Goal: Information Seeking & Learning: Learn about a topic

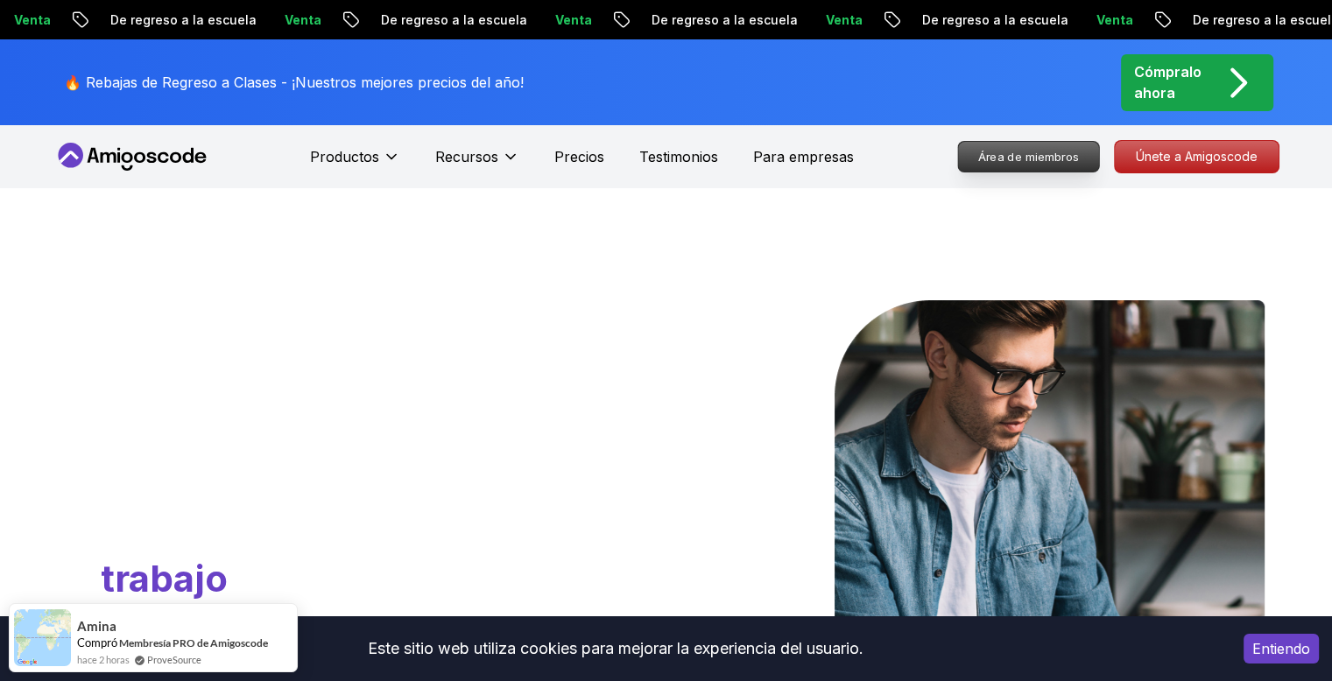
click at [960, 162] on p "Área de miembros" at bounding box center [1028, 157] width 141 height 30
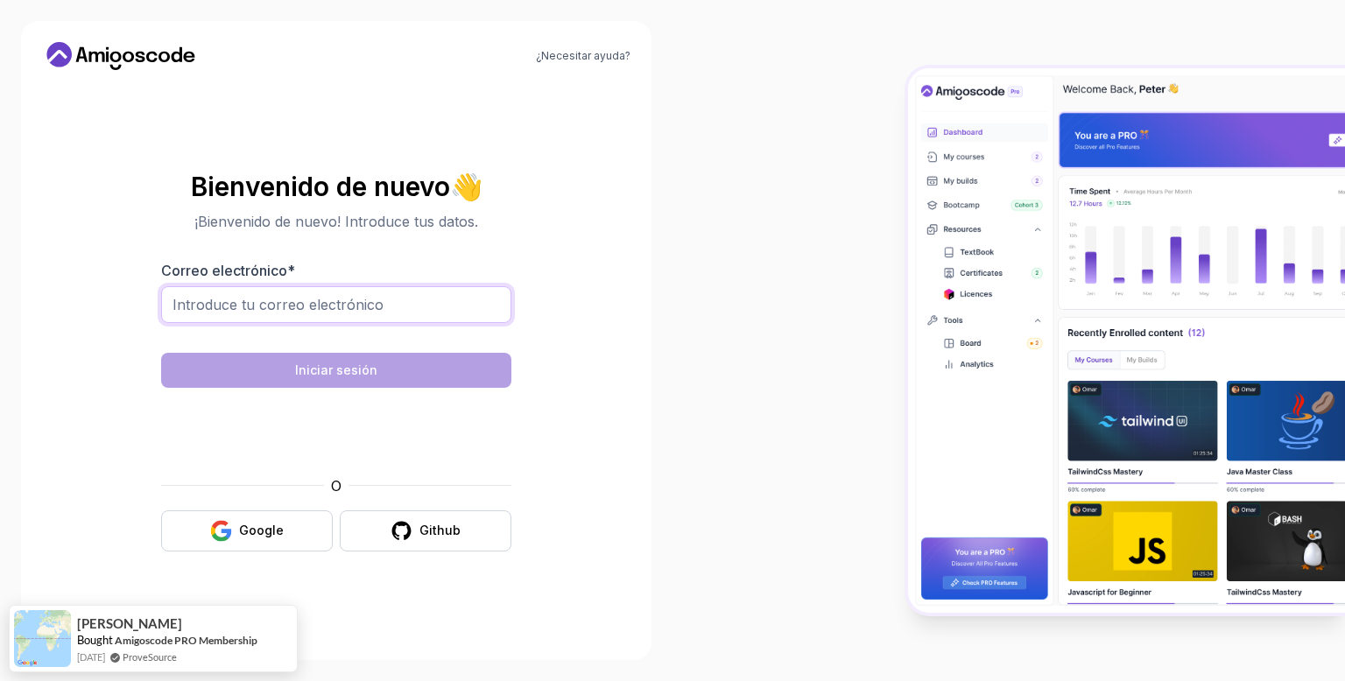
click at [254, 320] on input "Correo electrónico *" at bounding box center [336, 304] width 350 height 37
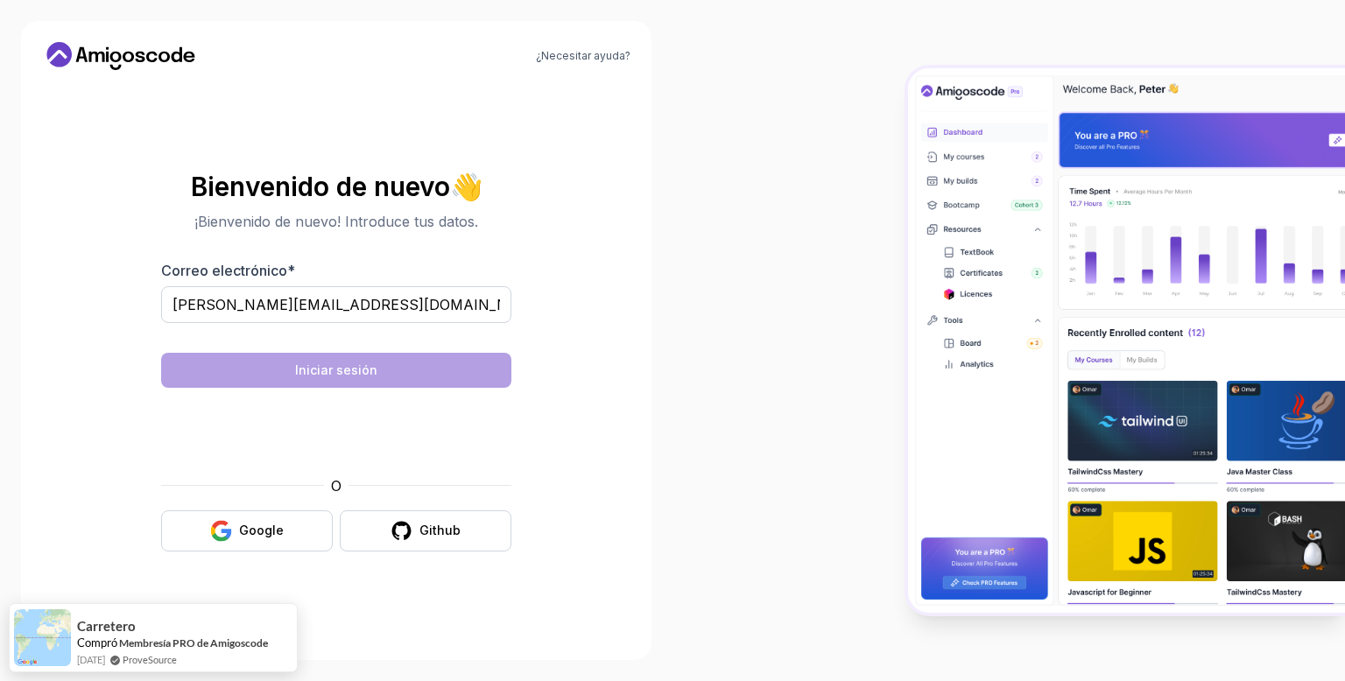
click at [566, 313] on section "Bienvenido de nuevo 👋 ¡Bienvenido de nuevo! Introduce tus datos. Correo electró…" at bounding box center [336, 362] width 588 height 414
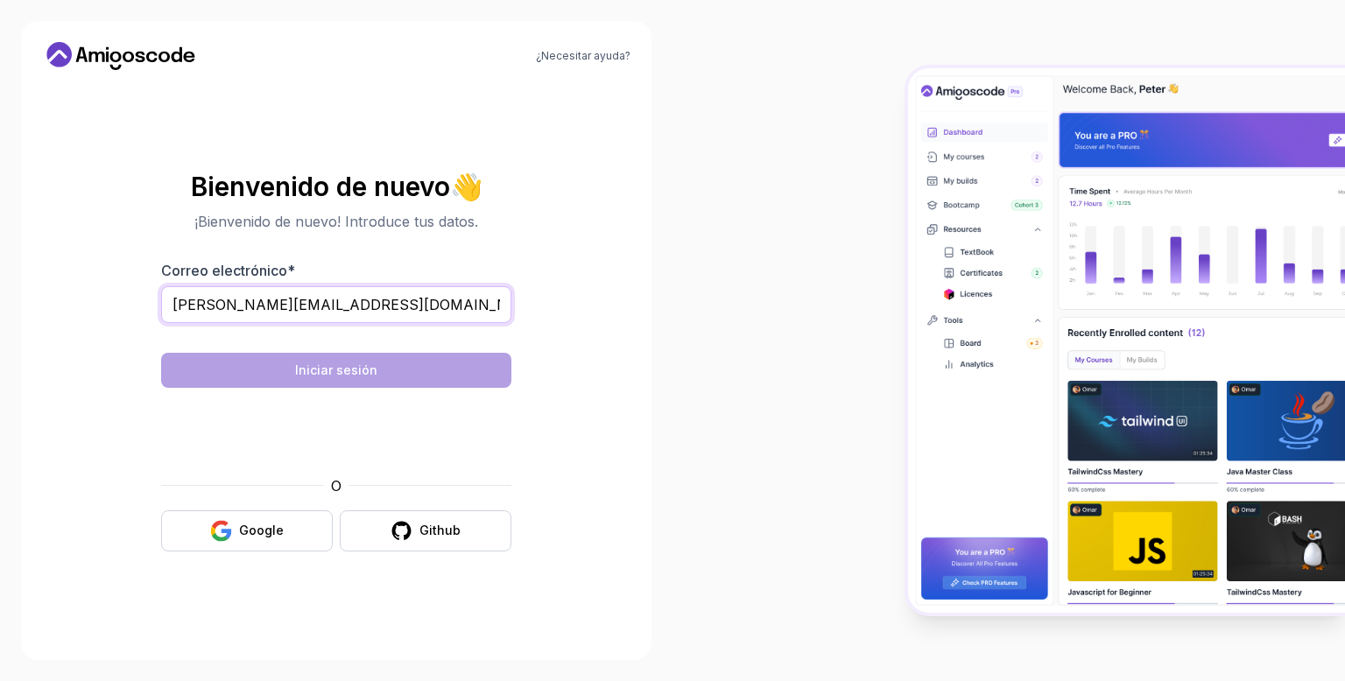
click at [368, 300] on input "a.smitmans@gmail.com" at bounding box center [336, 304] width 350 height 37
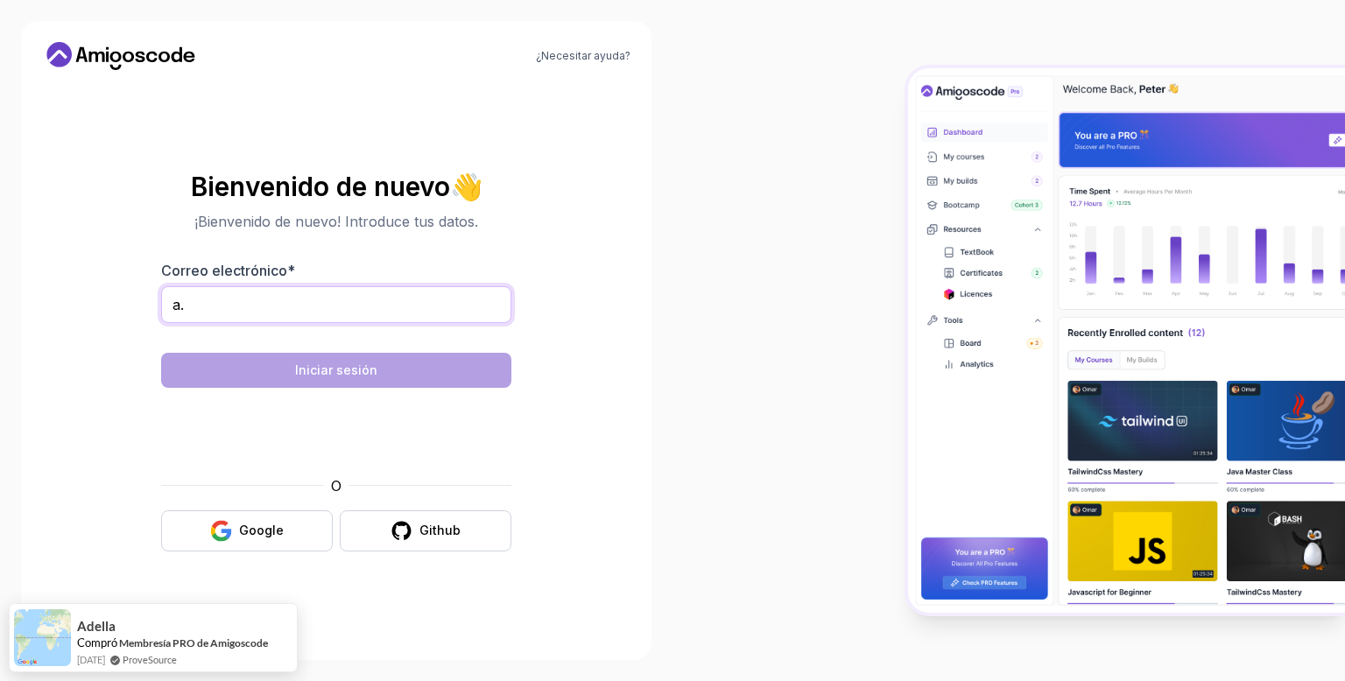
type input "a"
type input "a.smitmans@gmail.com"
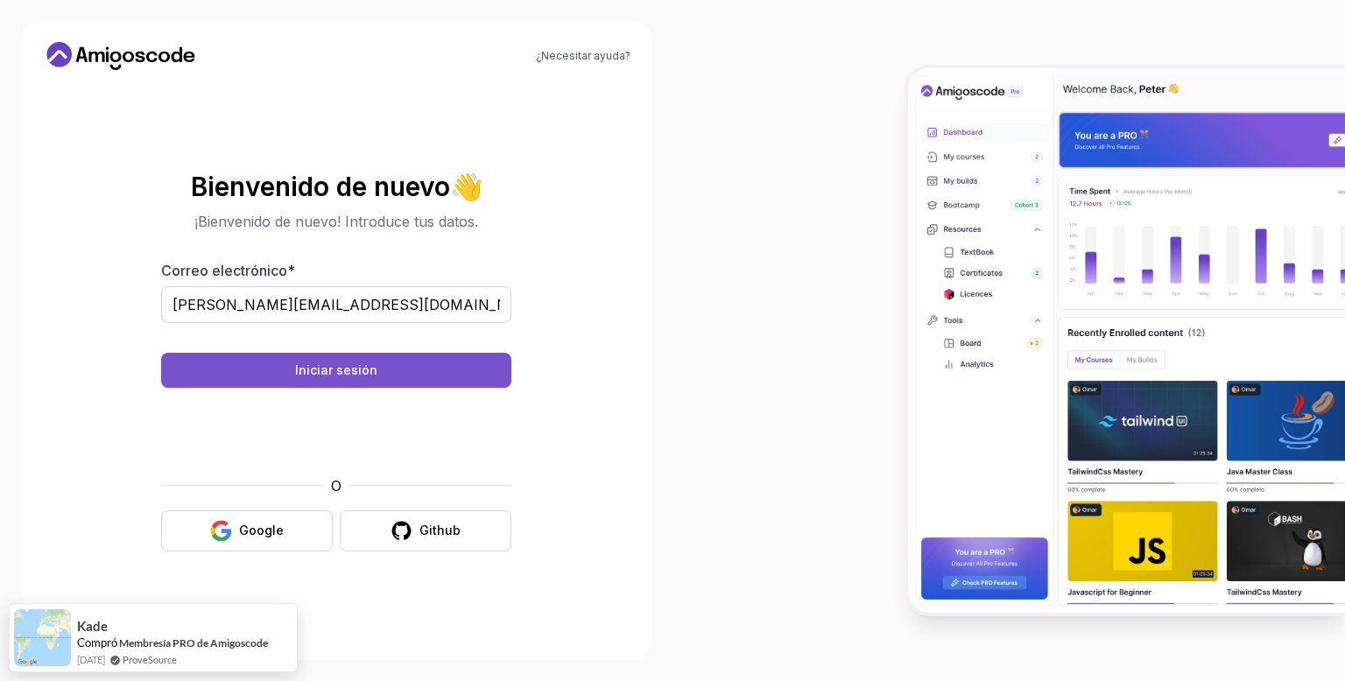
click at [355, 362] on div "Iniciar sesión" at bounding box center [336, 371] width 82 height 18
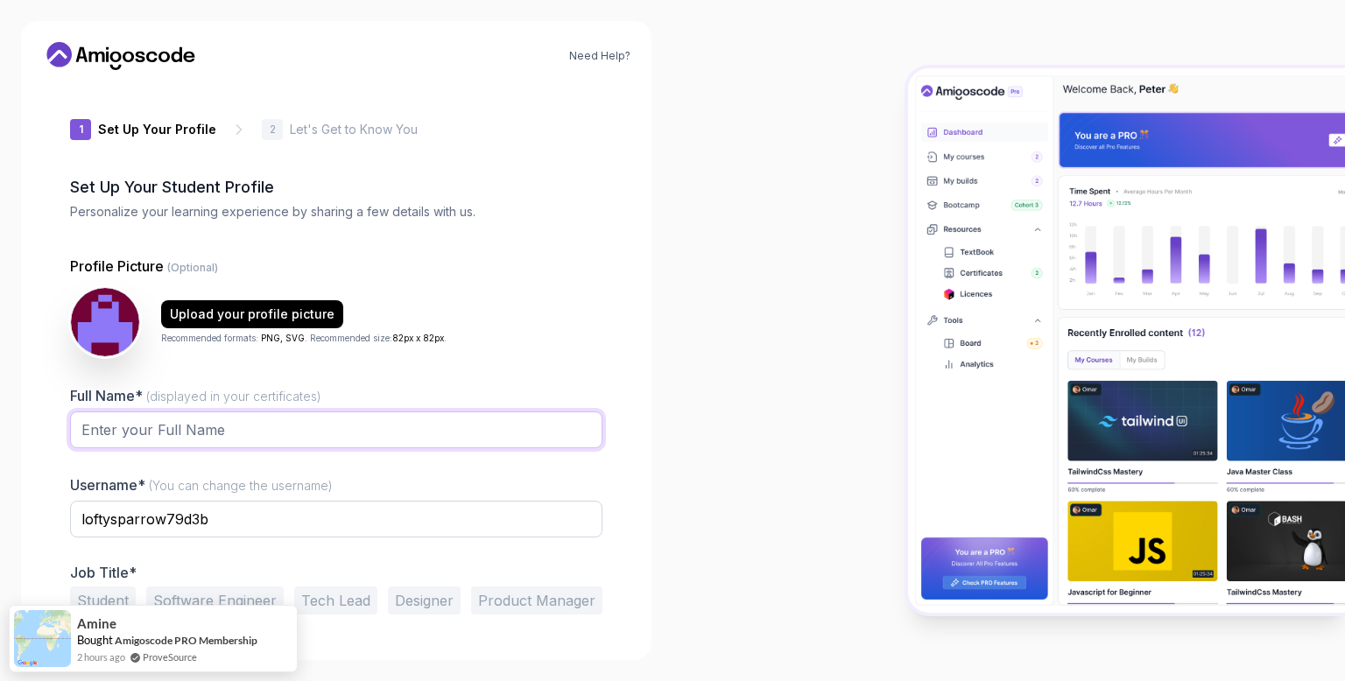
click at [281, 423] on input "Full Name* (displayed in your certificates)" at bounding box center [336, 429] width 532 height 37
click at [222, 439] on input "Agustín Smitmans" at bounding box center [336, 429] width 532 height 37
click at [111, 425] on input "Agustín Smitmans" at bounding box center [336, 429] width 532 height 37
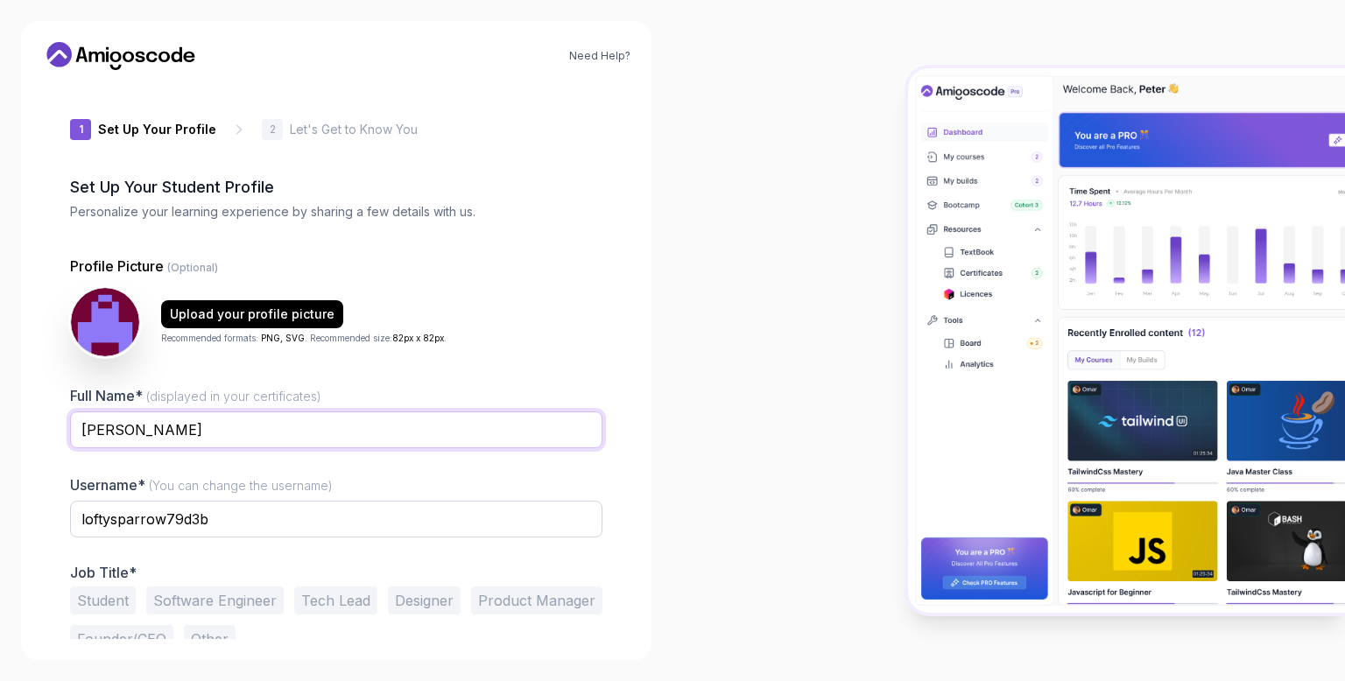
type input "Agustin"
click at [188, 523] on input "loftysparrow79d3b" at bounding box center [336, 519] width 532 height 37
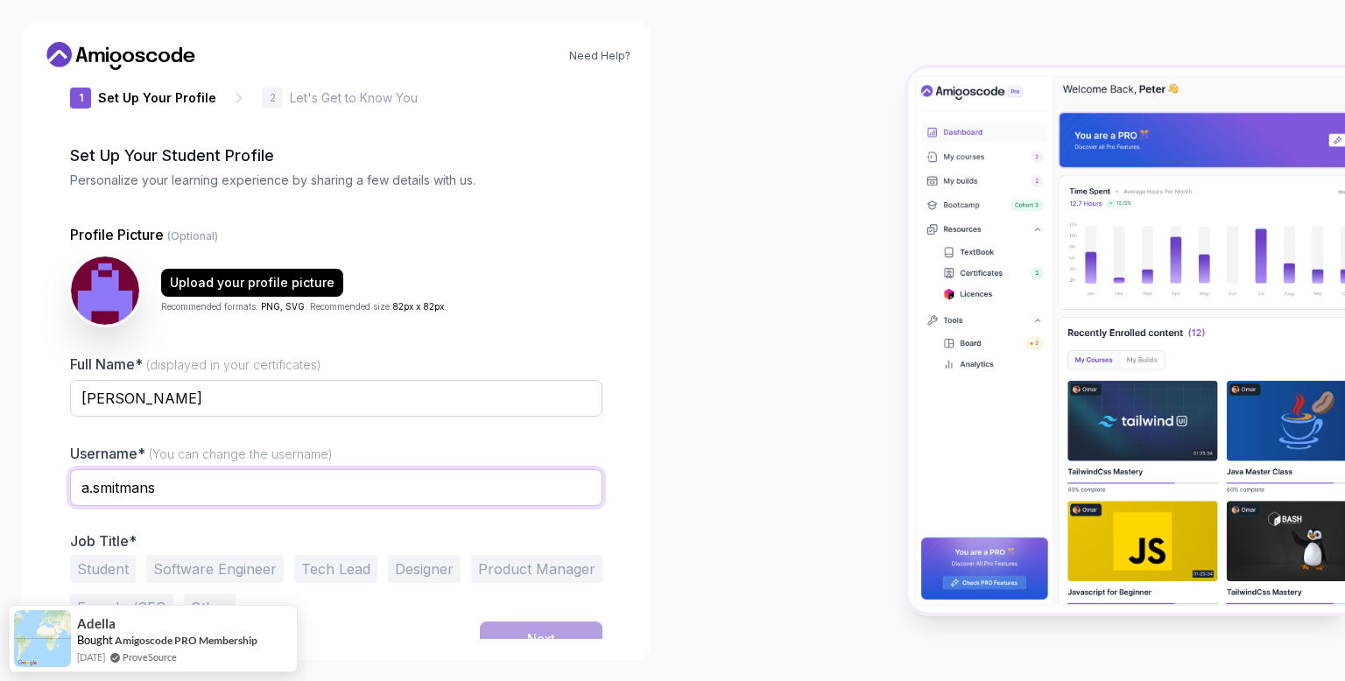
scroll to position [49, 0]
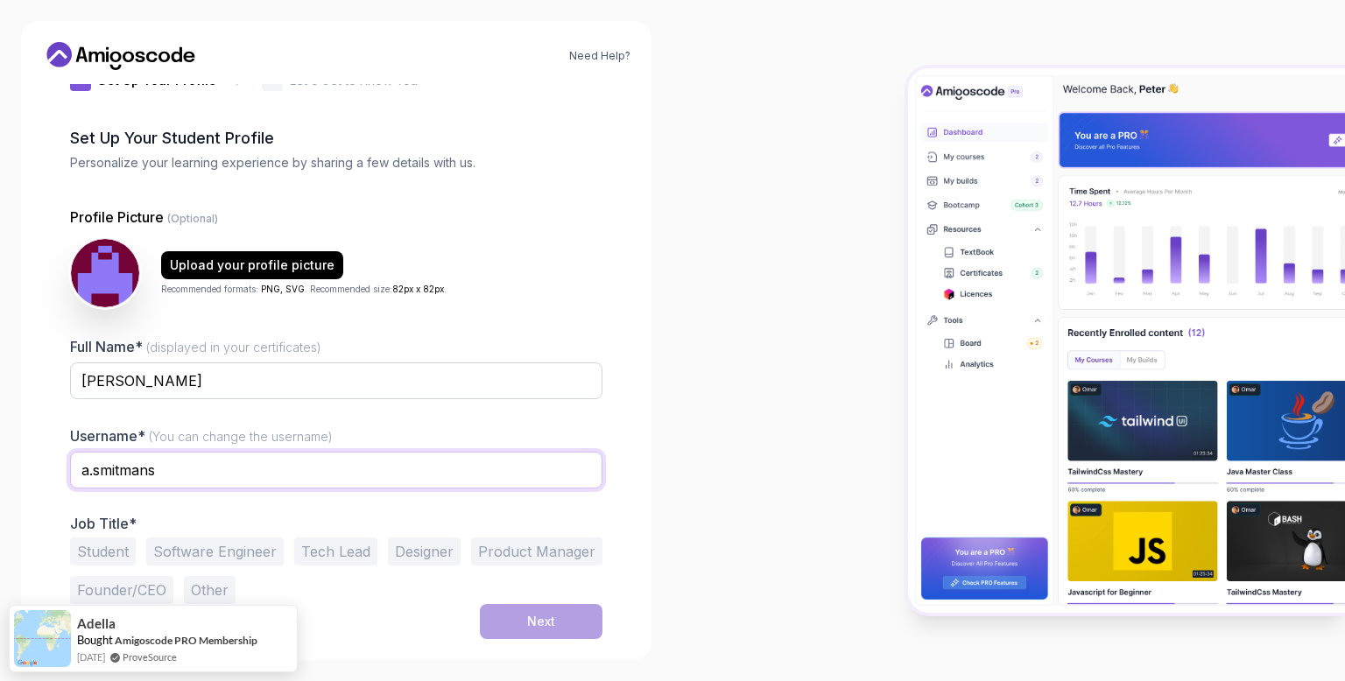
type input "a.smitmans"
click at [219, 580] on button "Other" at bounding box center [210, 590] width 52 height 28
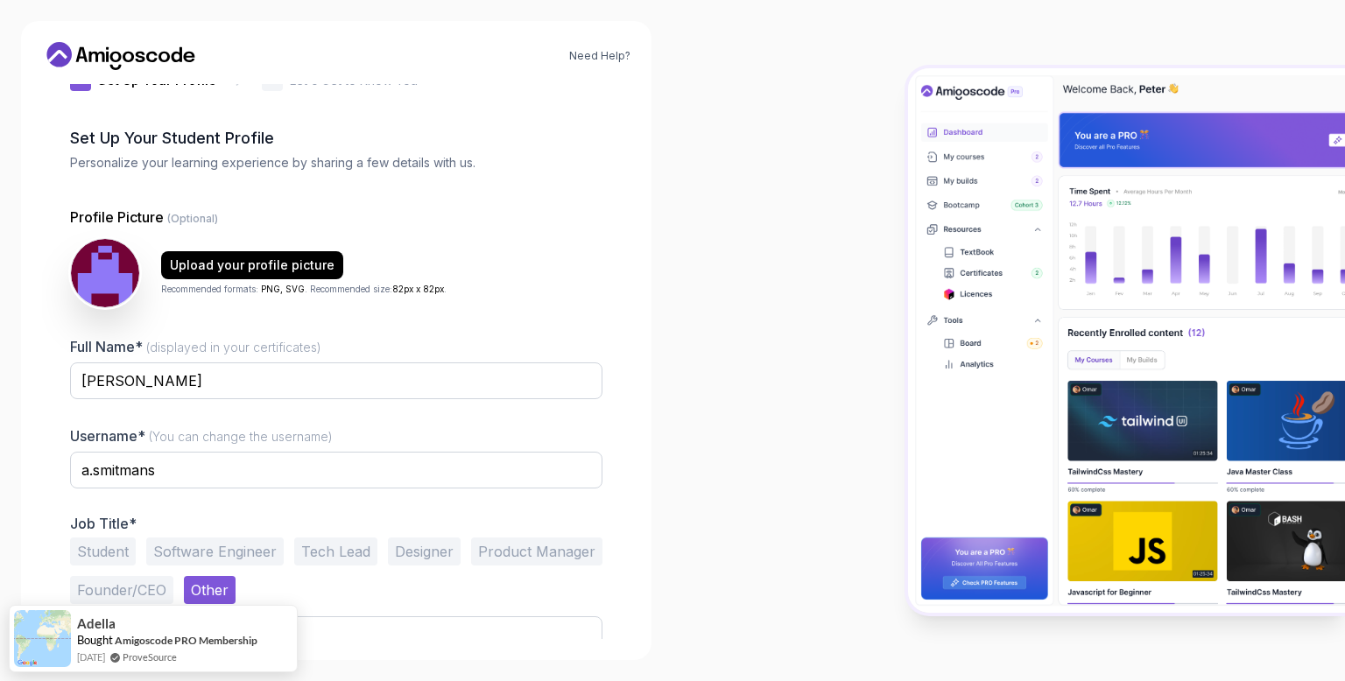
scroll to position [116, 0]
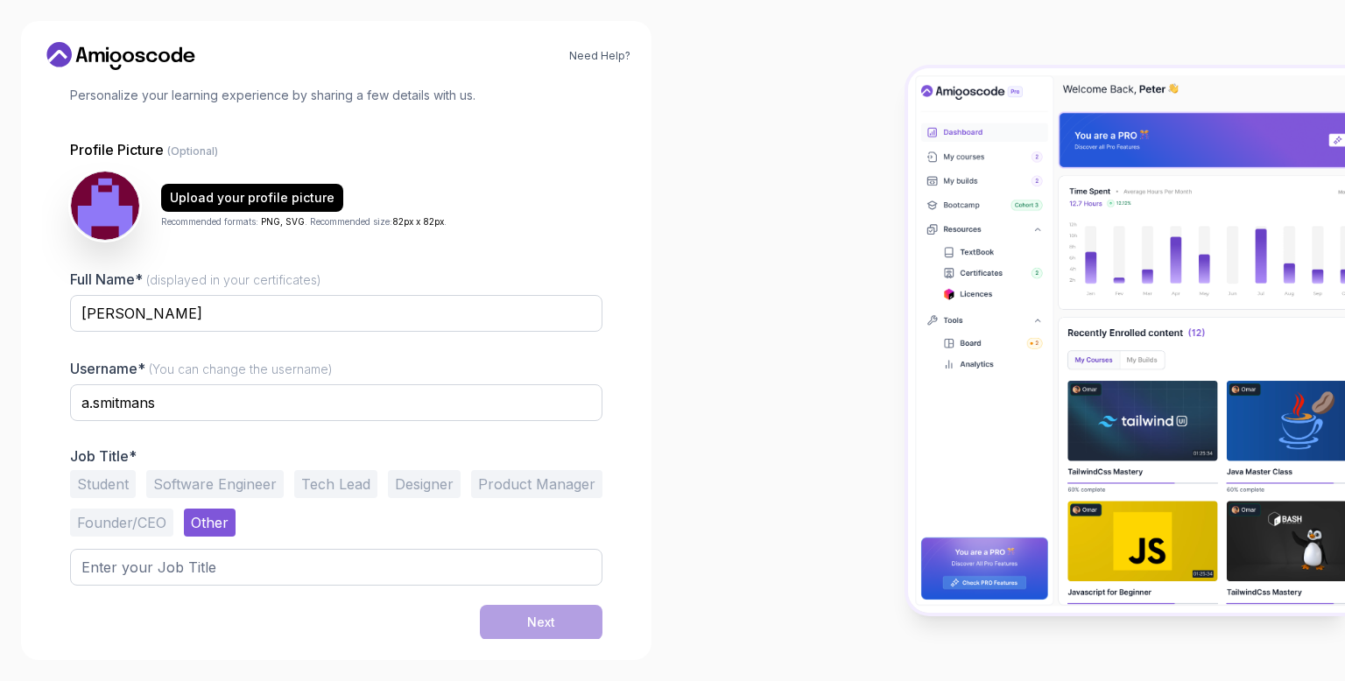
click at [233, 482] on button "Software Engineer" at bounding box center [214, 484] width 137 height 28
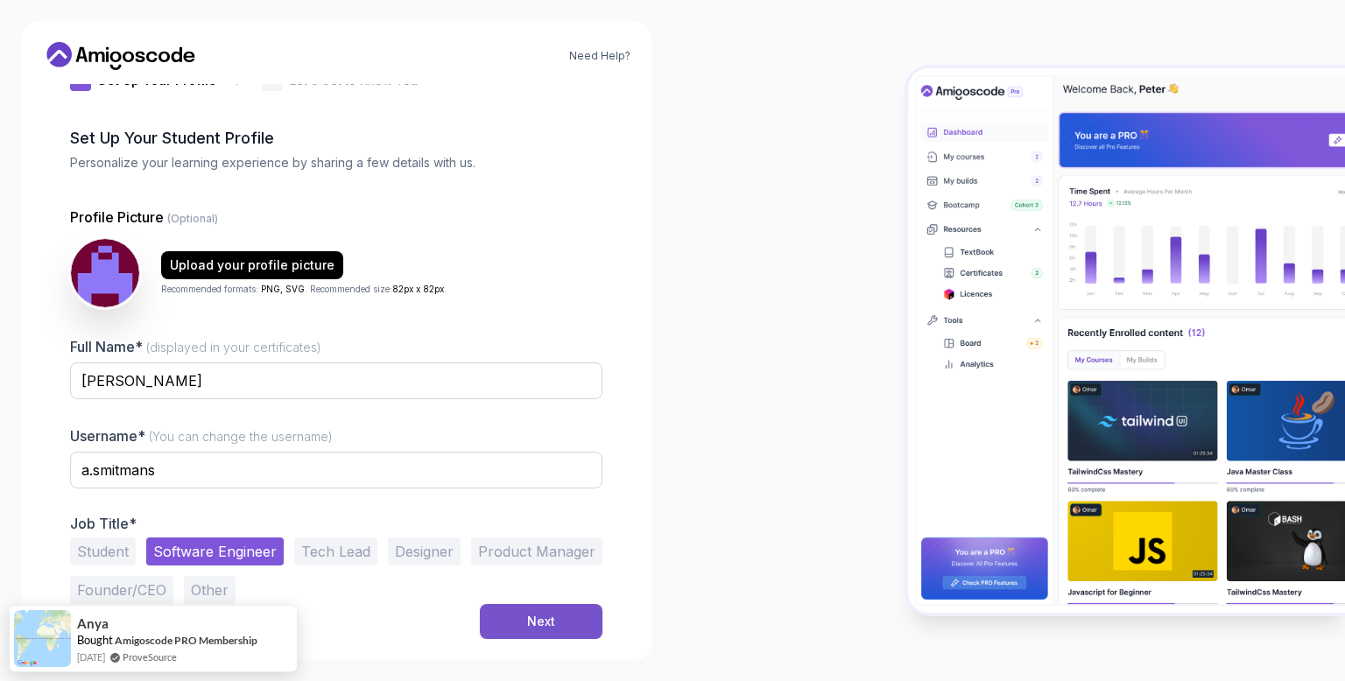
click at [552, 614] on div "Next" at bounding box center [541, 622] width 28 height 18
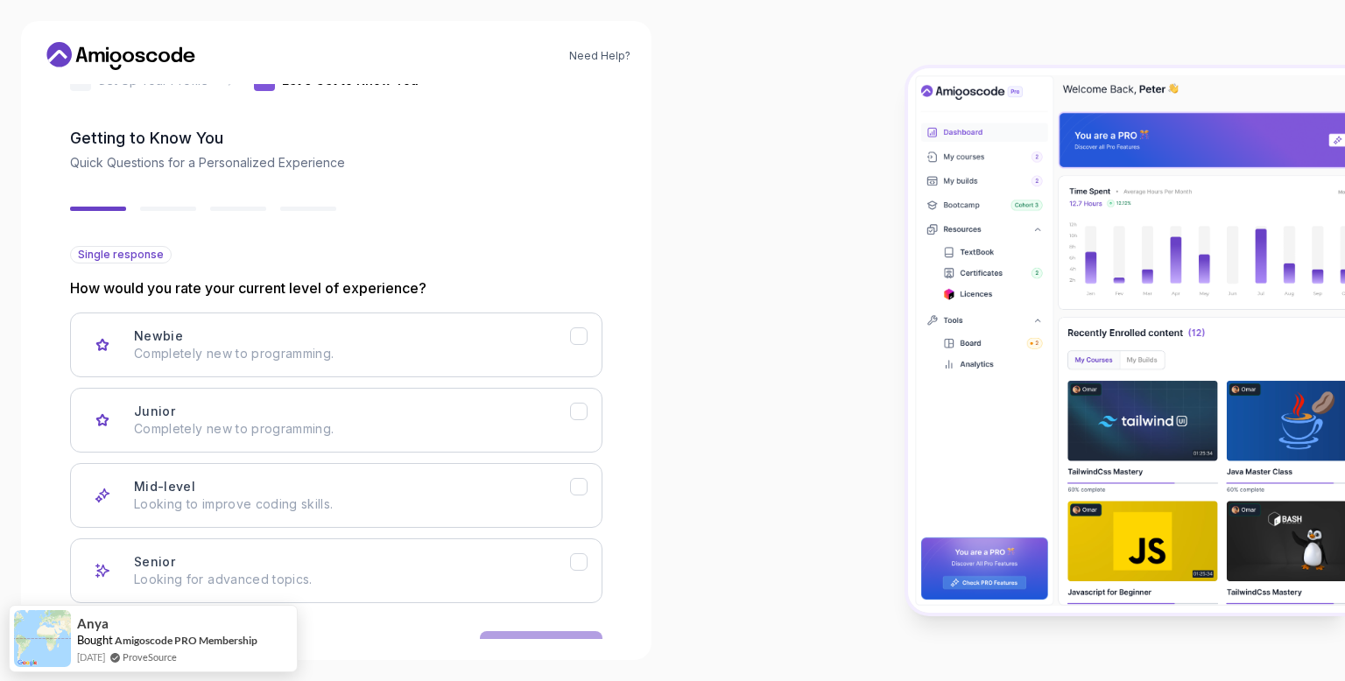
scroll to position [102, 0]
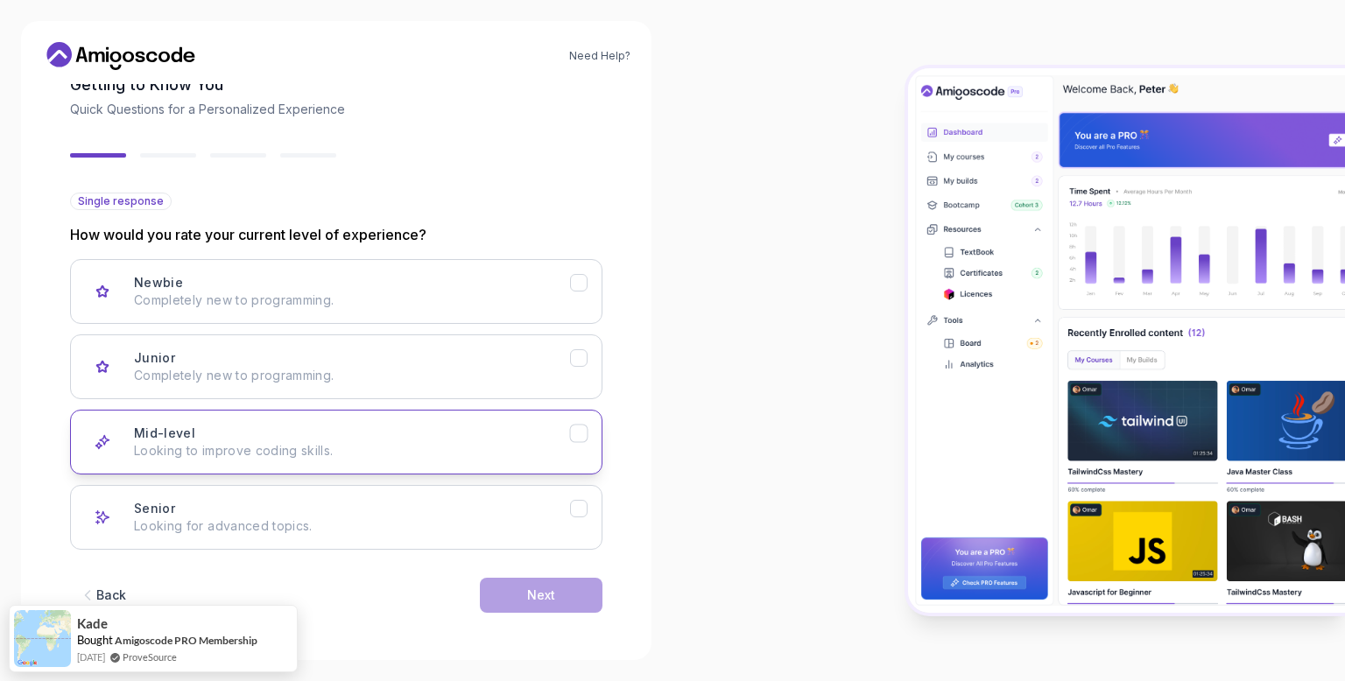
click at [566, 428] on div "Mid-level Looking to improve coding skills." at bounding box center [352, 442] width 436 height 35
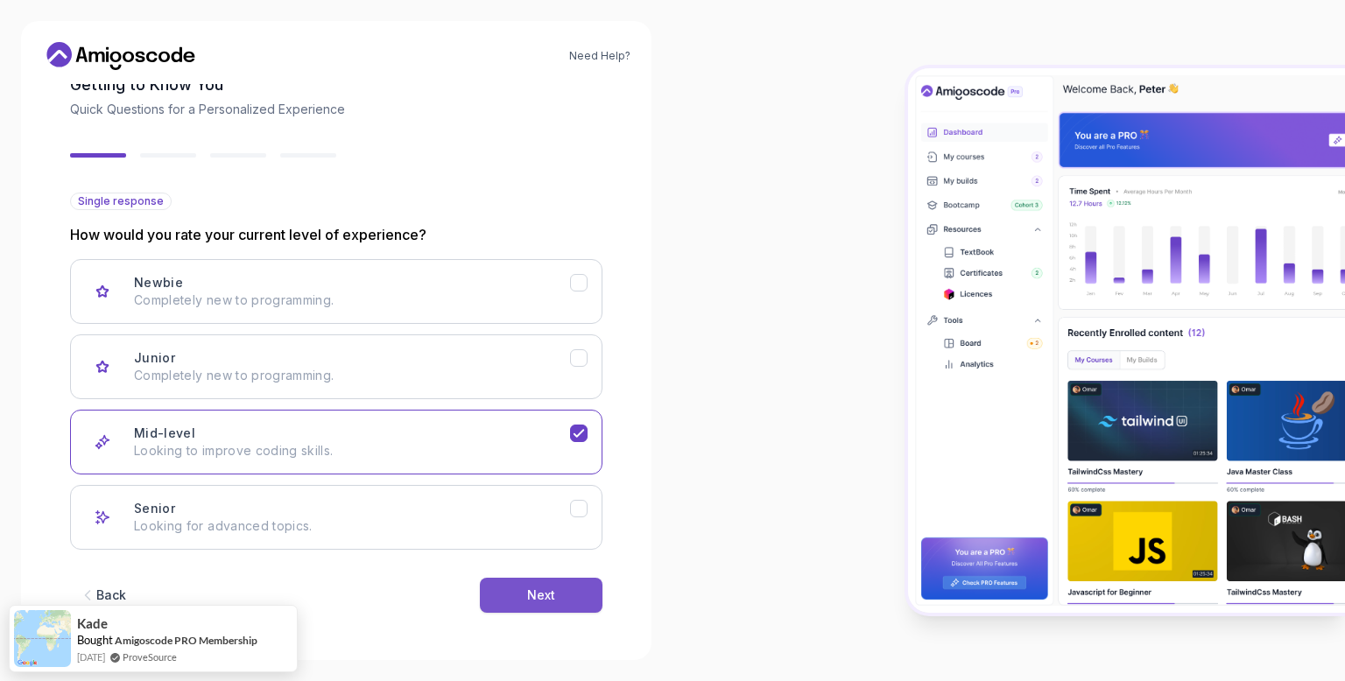
click at [549, 580] on button "Next" at bounding box center [541, 595] width 123 height 35
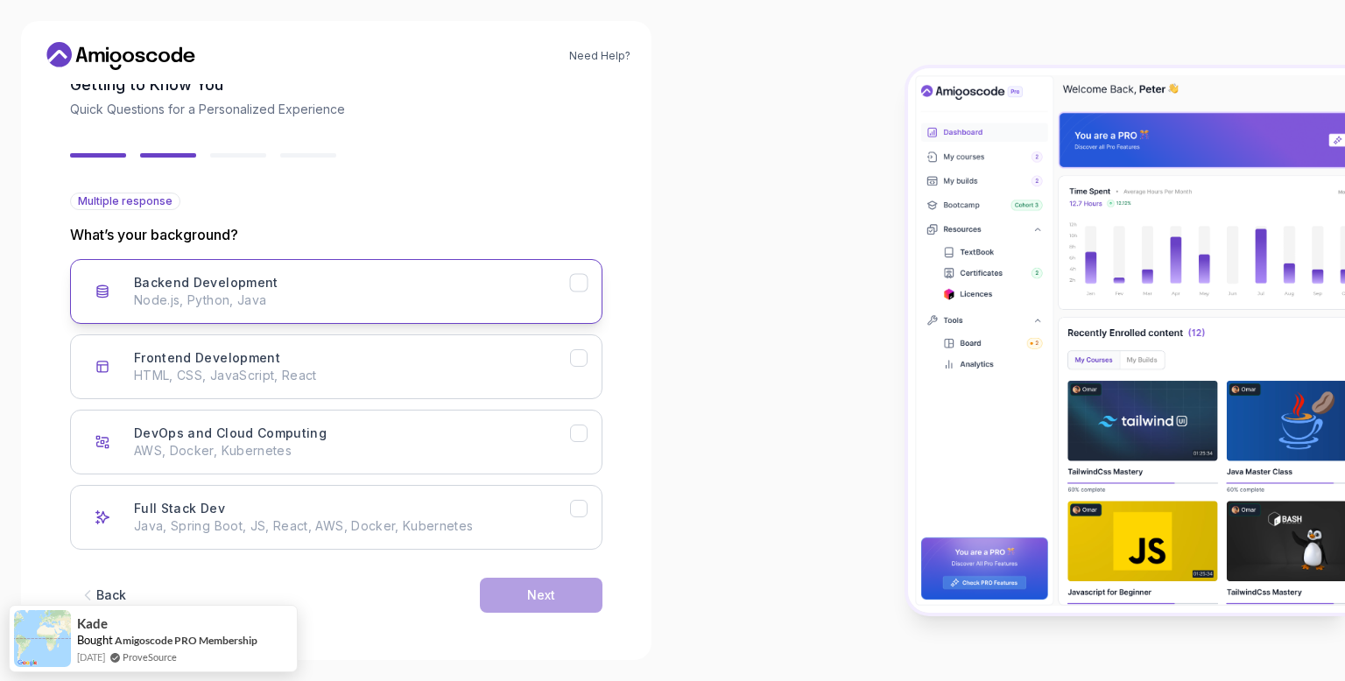
click at [294, 301] on p "Node.js, Python, Java" at bounding box center [352, 301] width 436 height 18
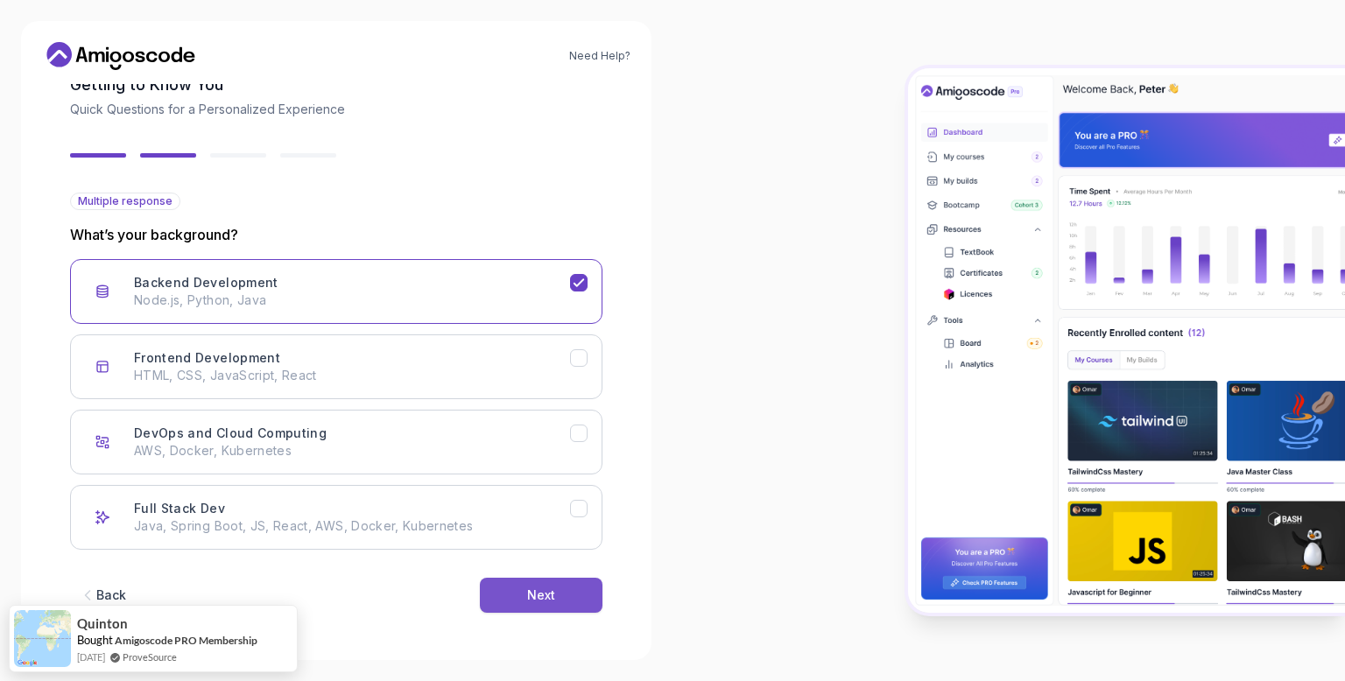
click at [538, 594] on div "Next" at bounding box center [541, 596] width 28 height 18
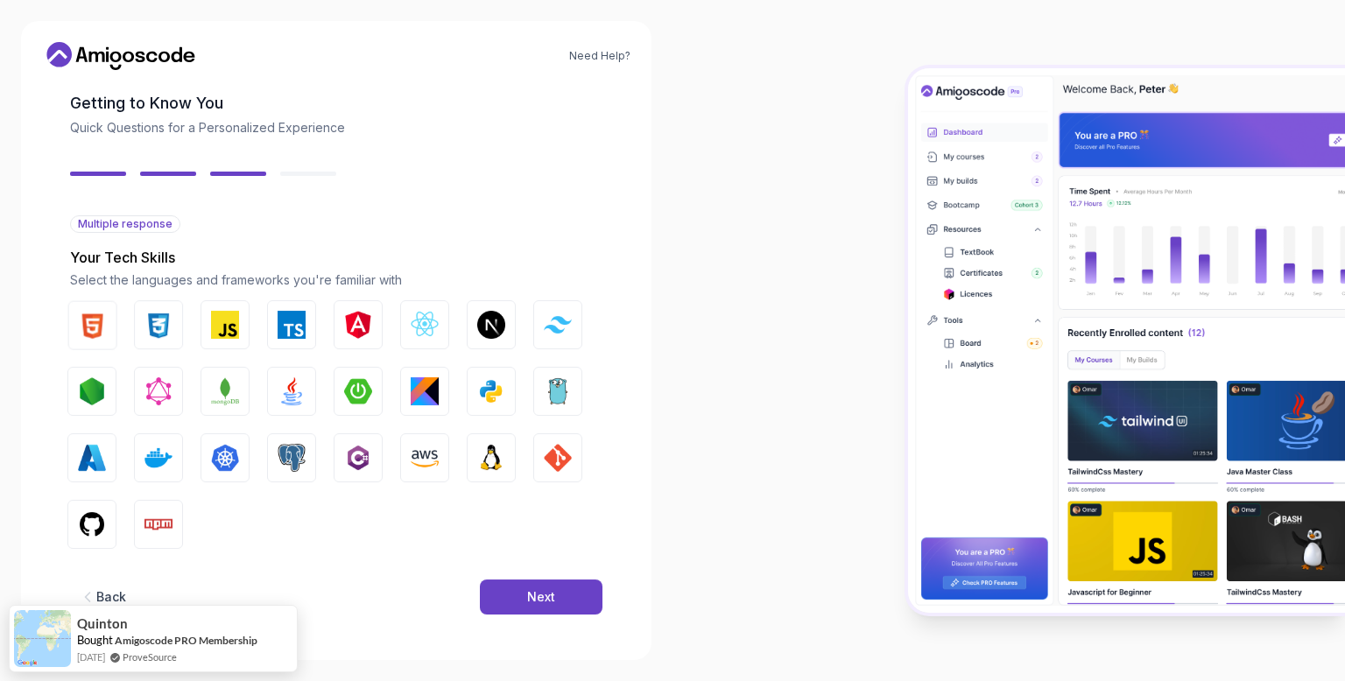
scroll to position [83, 0]
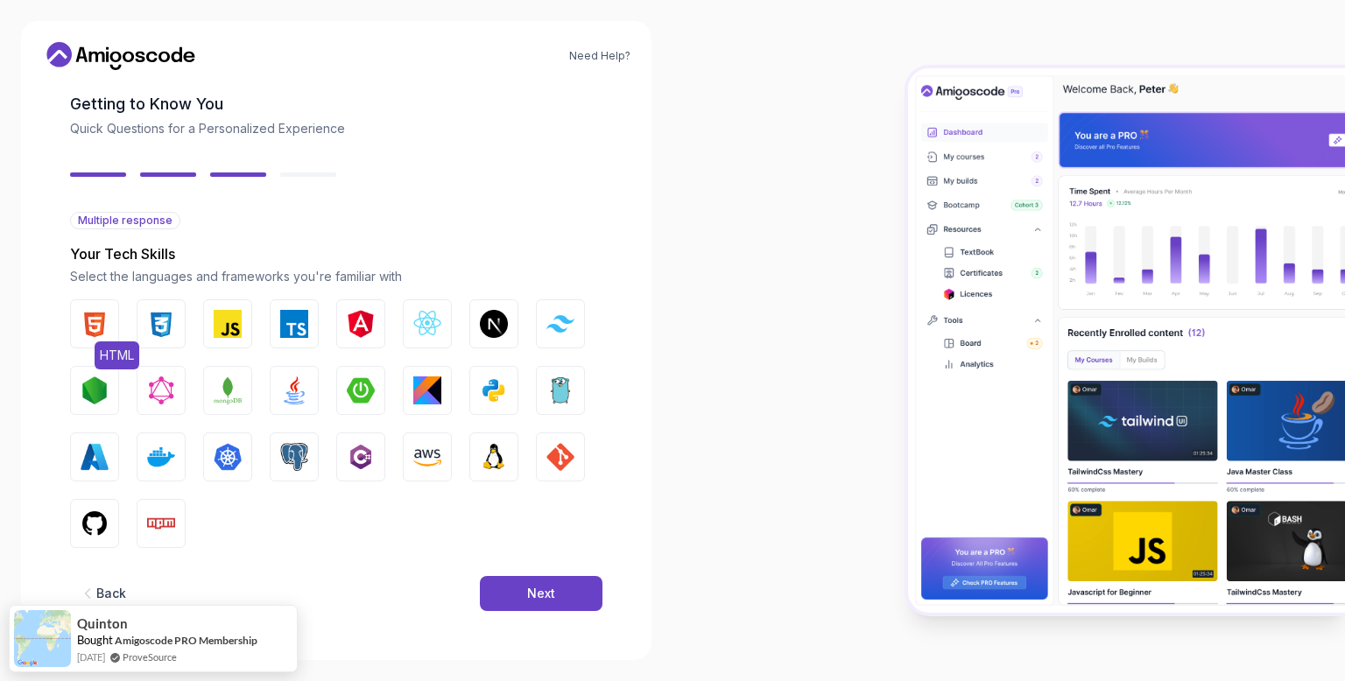
click at [102, 320] on img "button" at bounding box center [95, 324] width 28 height 28
click at [150, 321] on img "button" at bounding box center [161, 324] width 28 height 28
click at [293, 390] on img "button" at bounding box center [294, 390] width 28 height 28
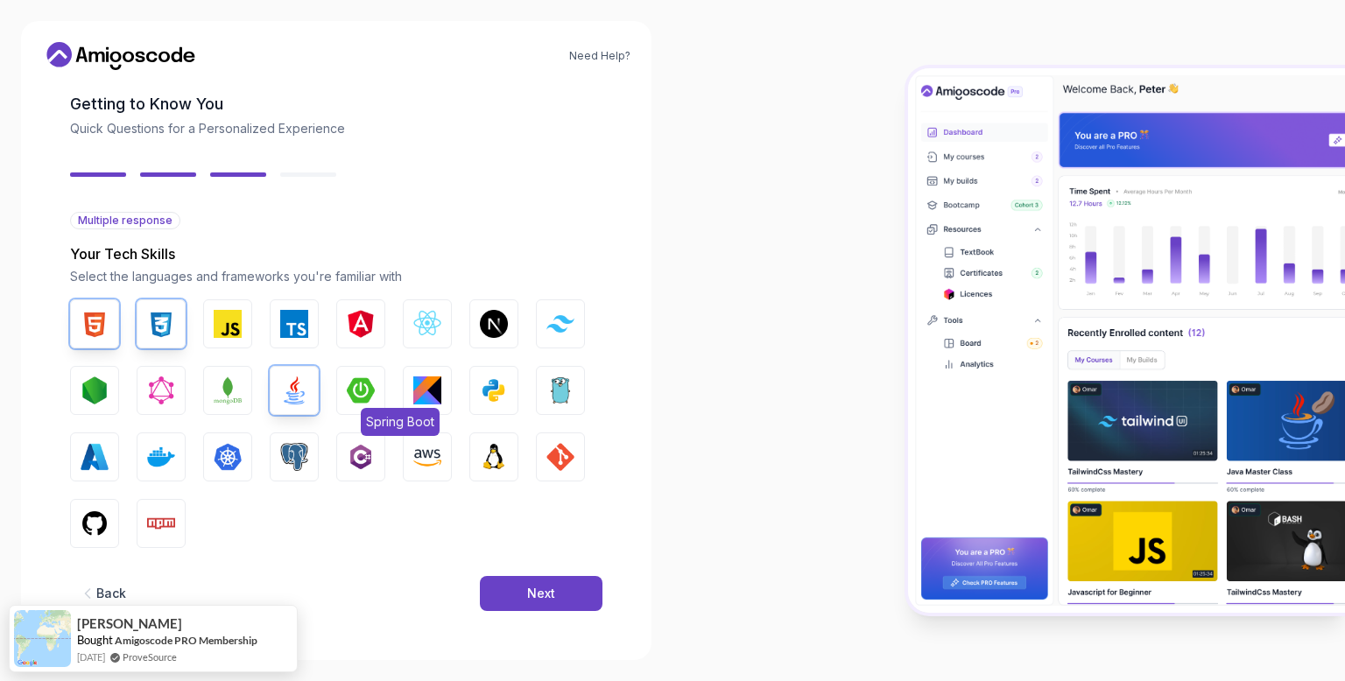
click at [339, 388] on button "Spring Boot" at bounding box center [360, 390] width 49 height 49
click at [507, 387] on img "button" at bounding box center [494, 390] width 28 height 28
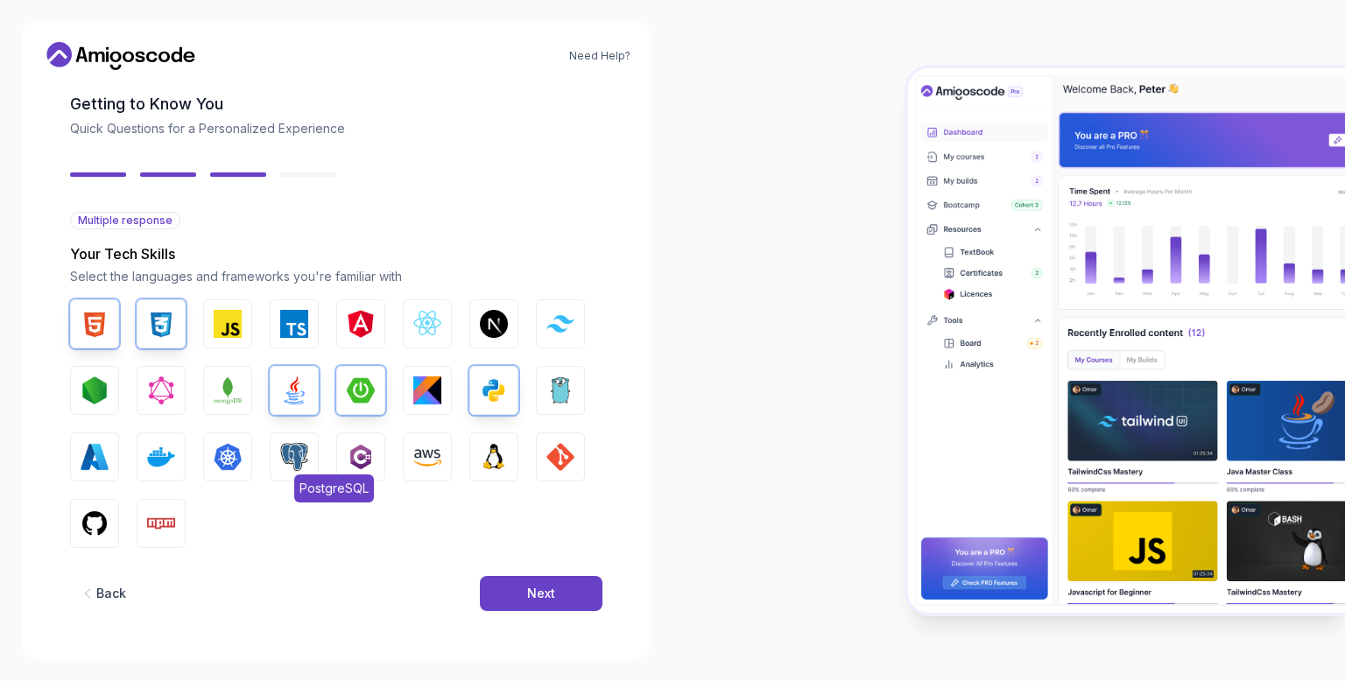
click at [299, 460] on img "button" at bounding box center [294, 457] width 28 height 28
click at [431, 464] on img "button" at bounding box center [427, 457] width 28 height 28
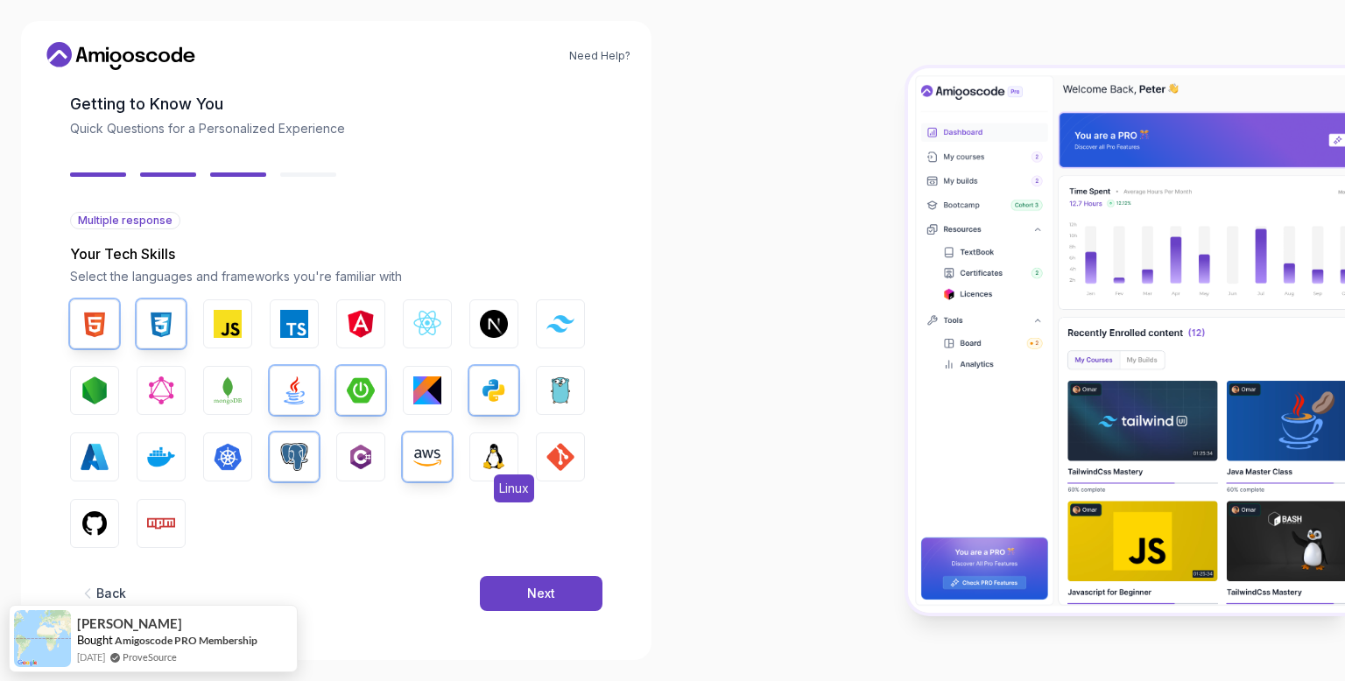
click at [480, 461] on img "button" at bounding box center [494, 457] width 28 height 28
click at [562, 451] on img "button" at bounding box center [560, 457] width 28 height 28
click at [75, 514] on button "GitHub" at bounding box center [94, 523] width 49 height 49
click at [546, 573] on div "Back Next" at bounding box center [336, 593] width 532 height 91
click at [523, 592] on button "Next" at bounding box center [541, 593] width 123 height 35
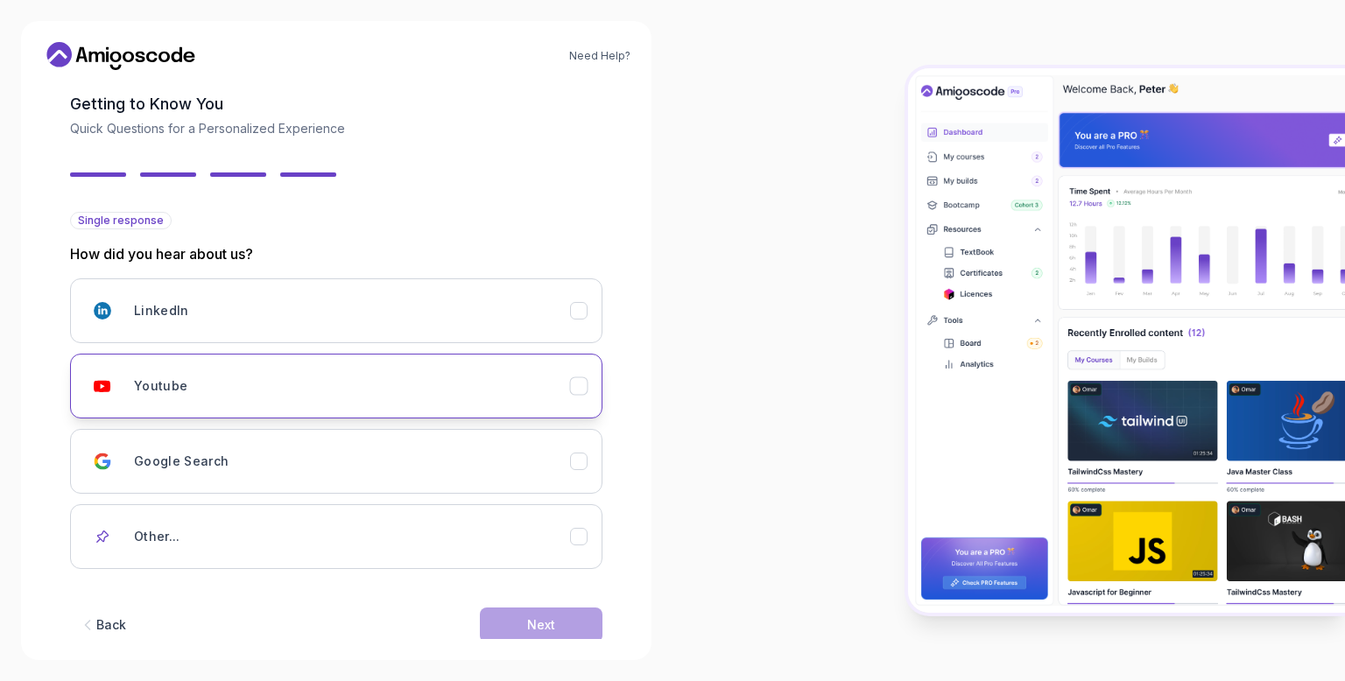
click at [314, 387] on div "Youtube" at bounding box center [352, 386] width 436 height 35
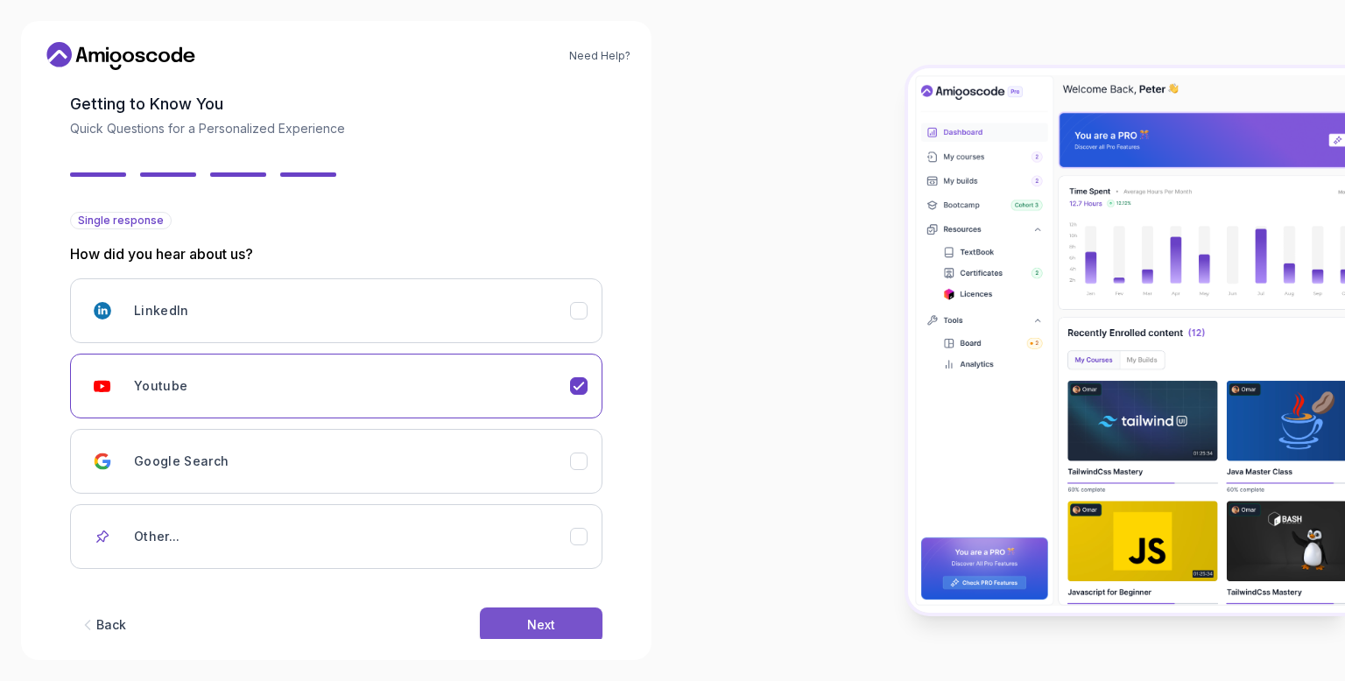
click at [537, 621] on div "Next" at bounding box center [541, 625] width 28 height 18
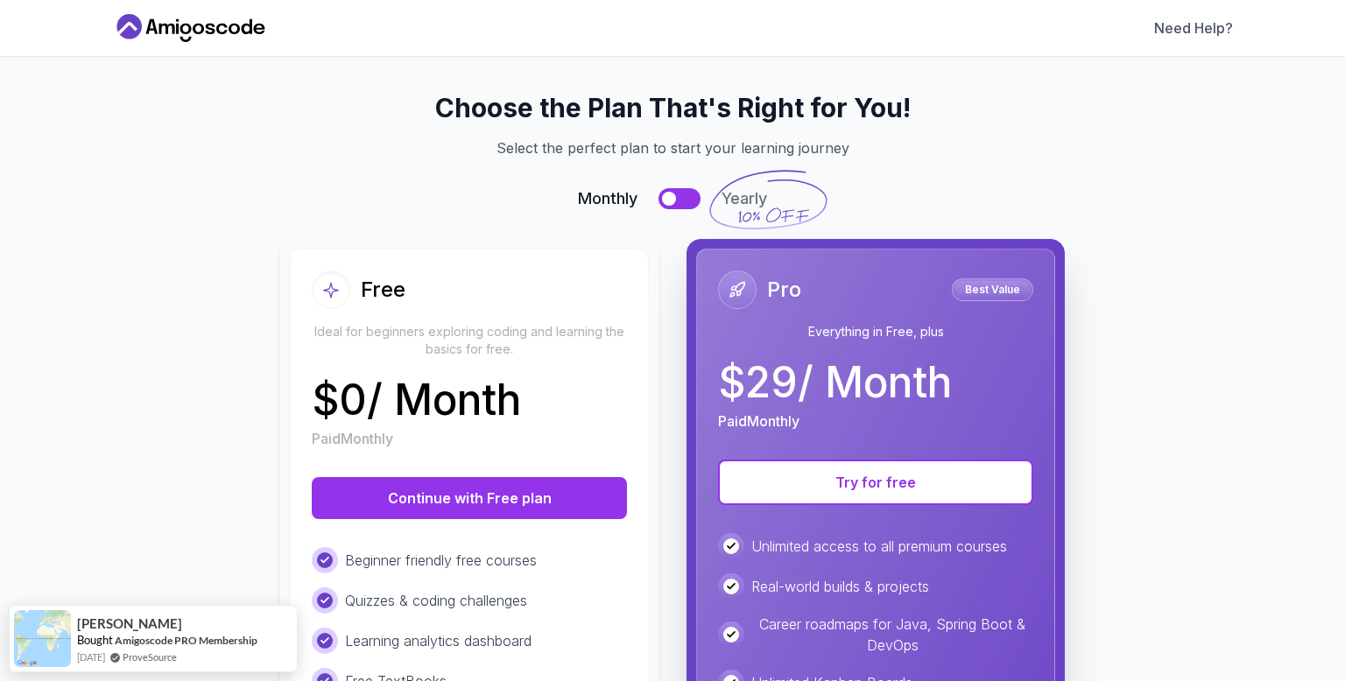
scroll to position [0, 0]
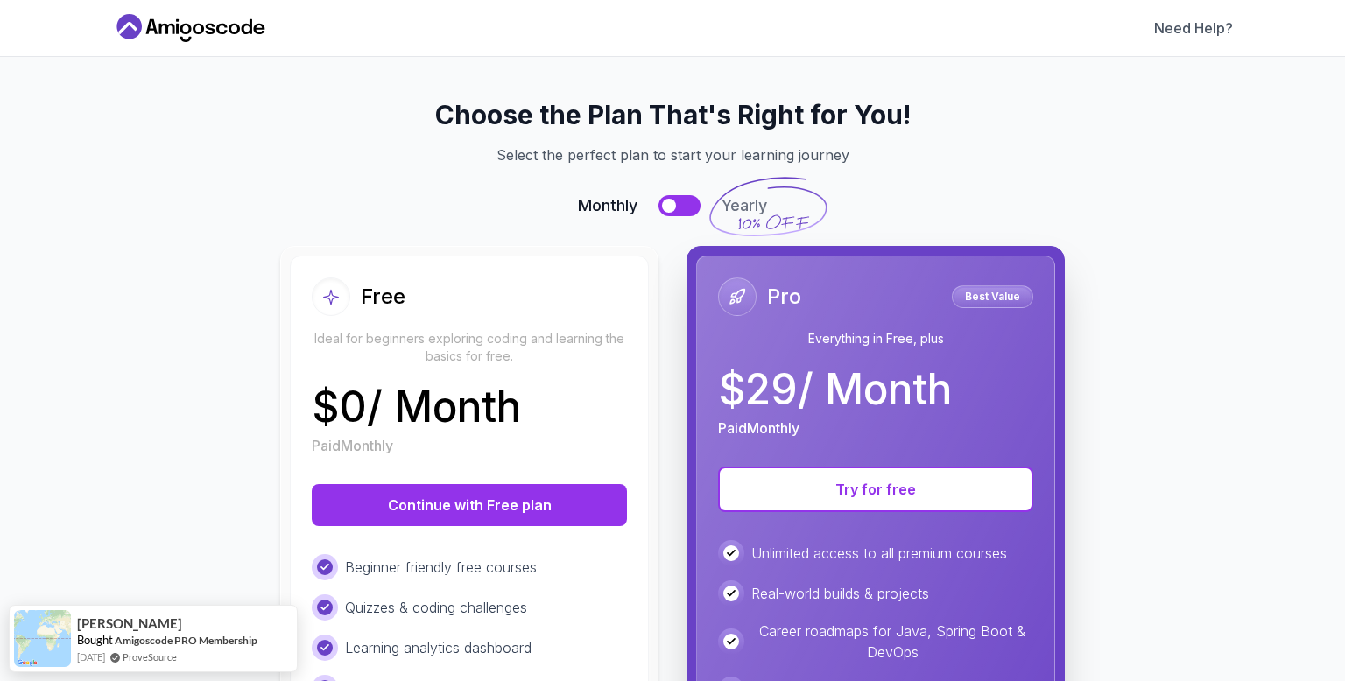
click at [452, 284] on div "Free" at bounding box center [469, 297] width 315 height 39
click at [464, 519] on button "Continue with Free plan" at bounding box center [469, 505] width 315 height 42
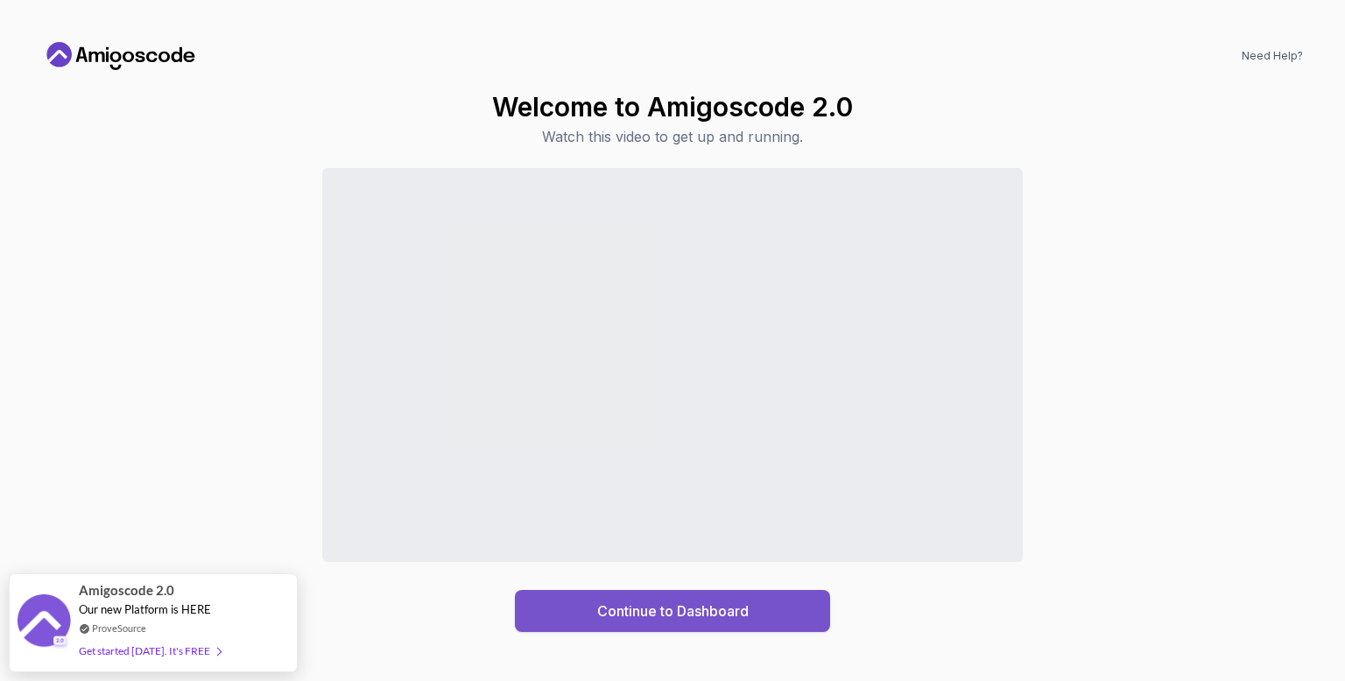
click at [672, 609] on div "Continue to Dashboard" at bounding box center [672, 611] width 151 height 21
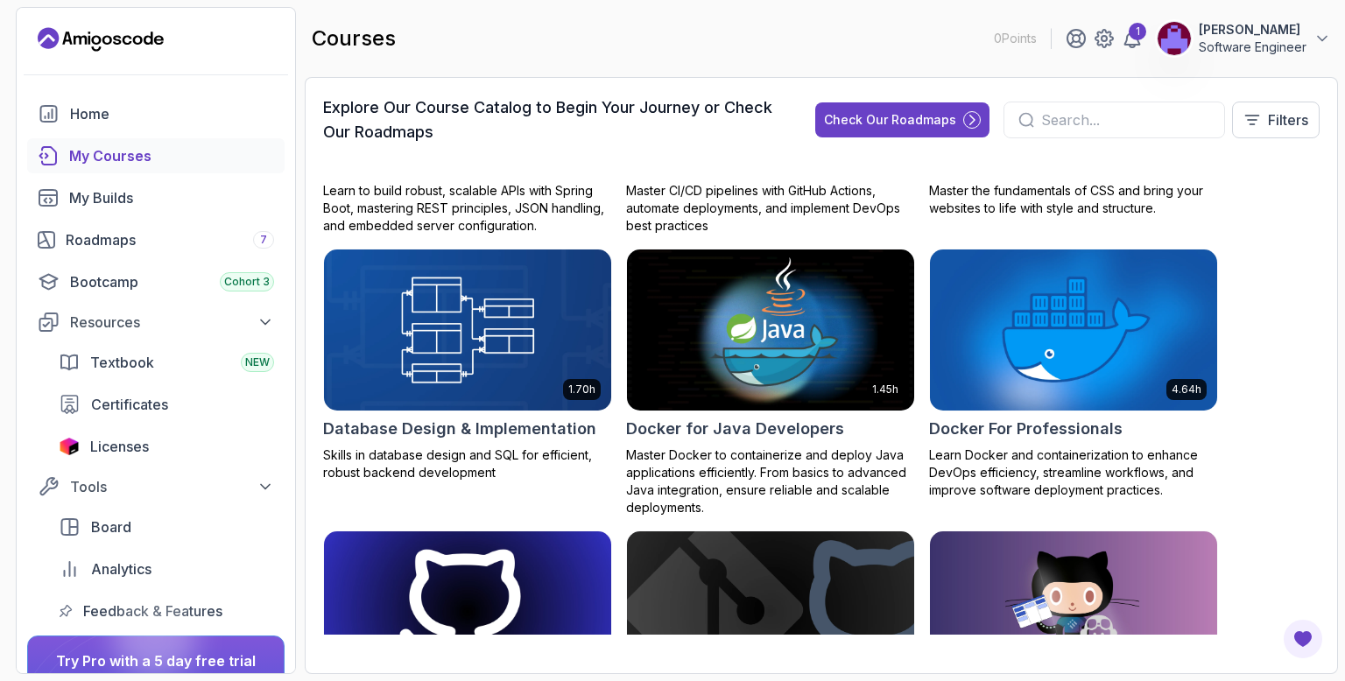
scroll to position [420, 0]
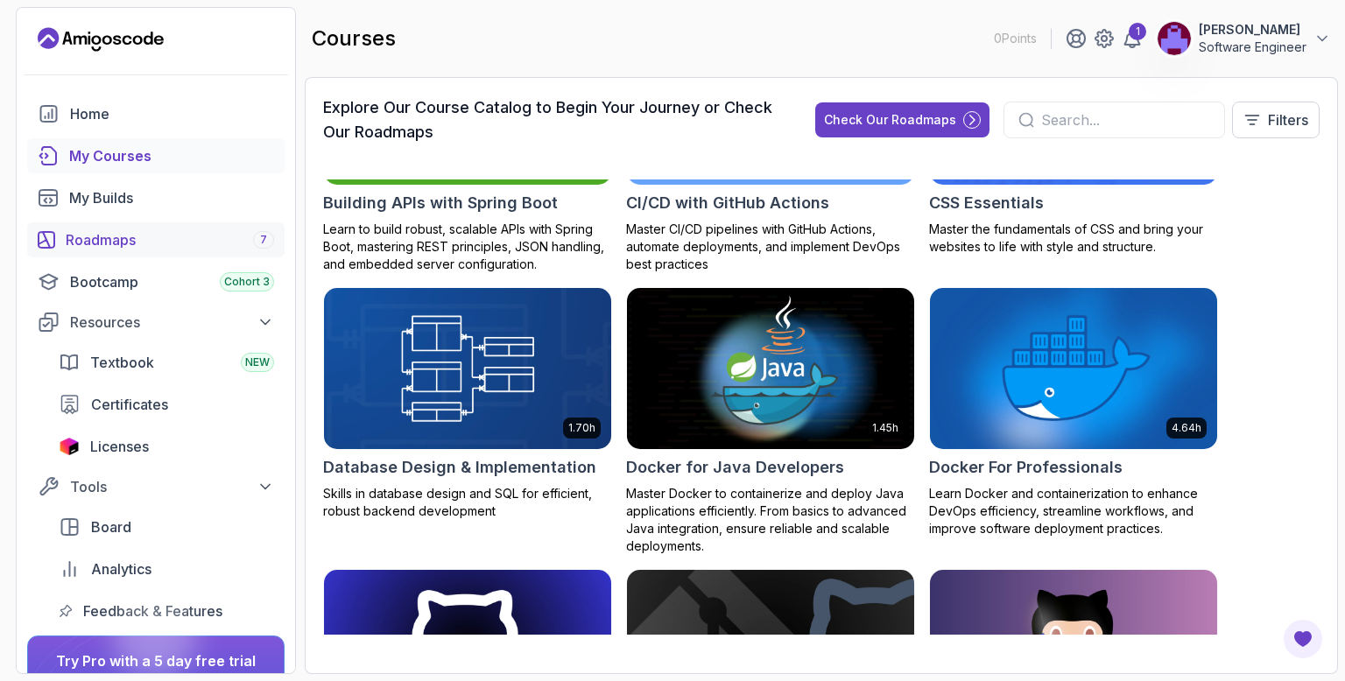
click at [171, 235] on div "Roadmaps 7" at bounding box center [170, 239] width 208 height 21
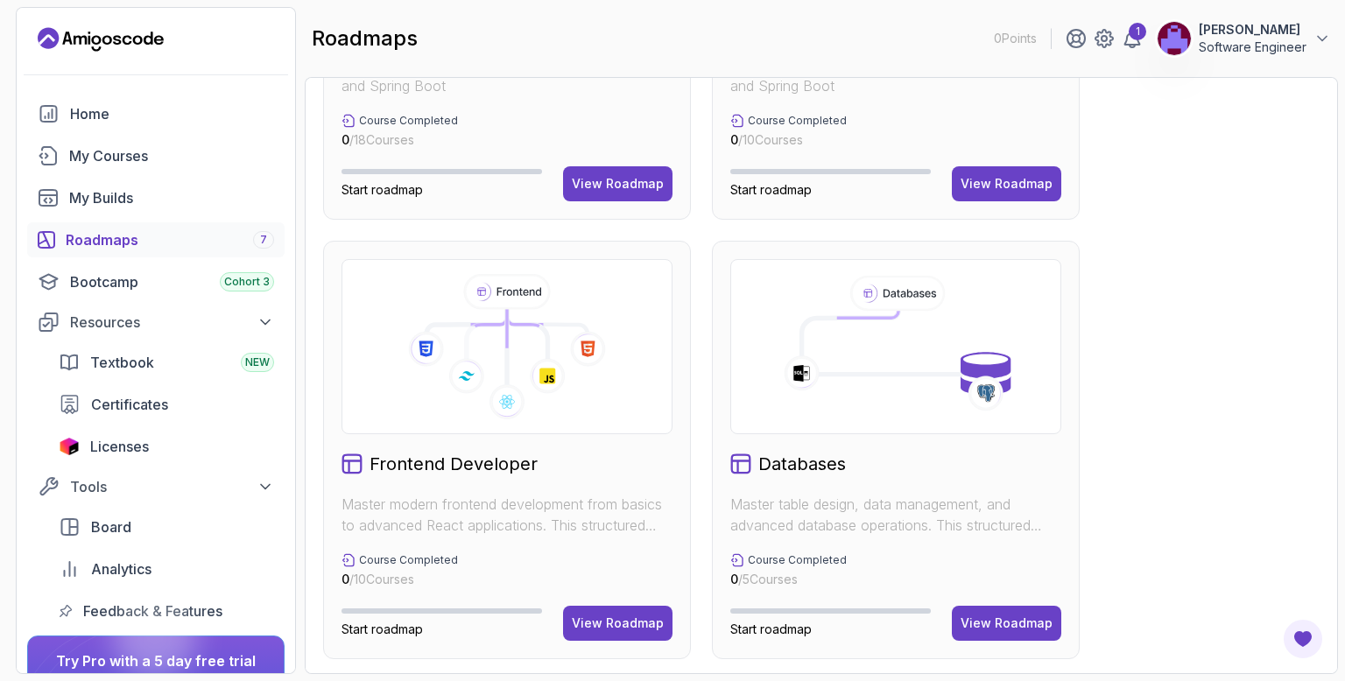
scroll to position [735, 0]
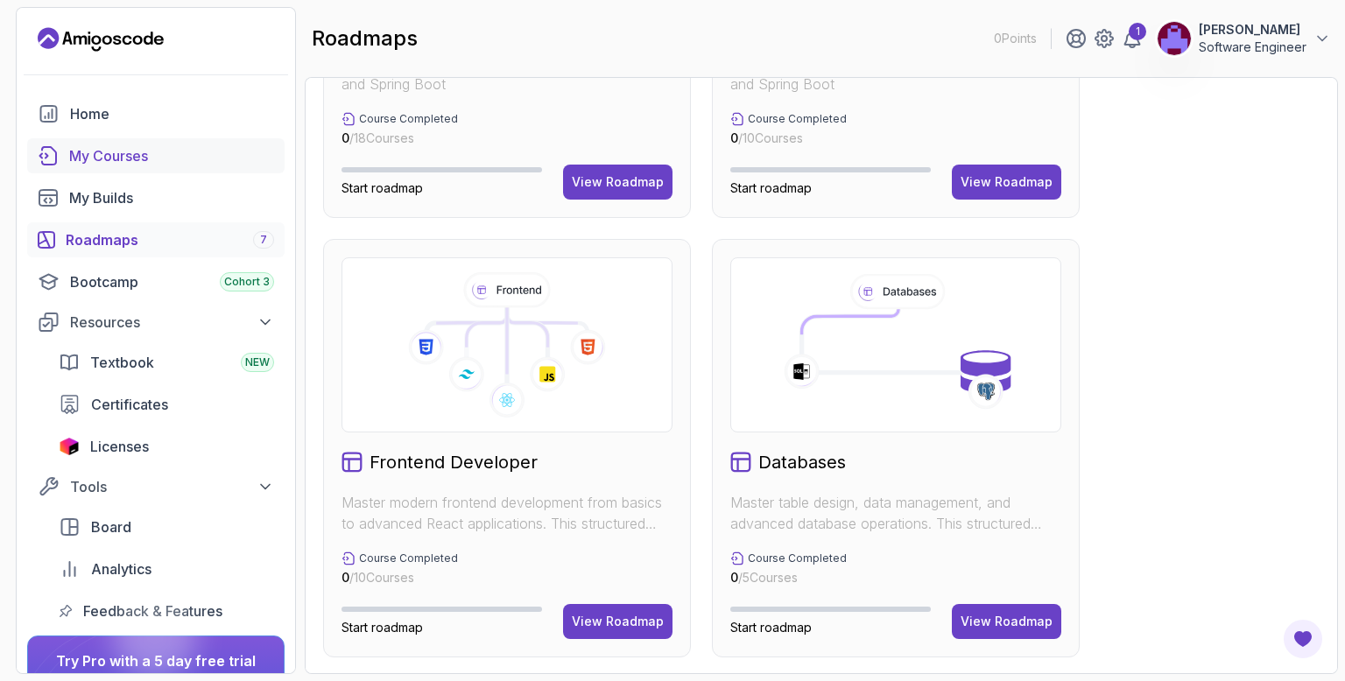
click at [139, 161] on div "My Courses" at bounding box center [171, 155] width 205 height 21
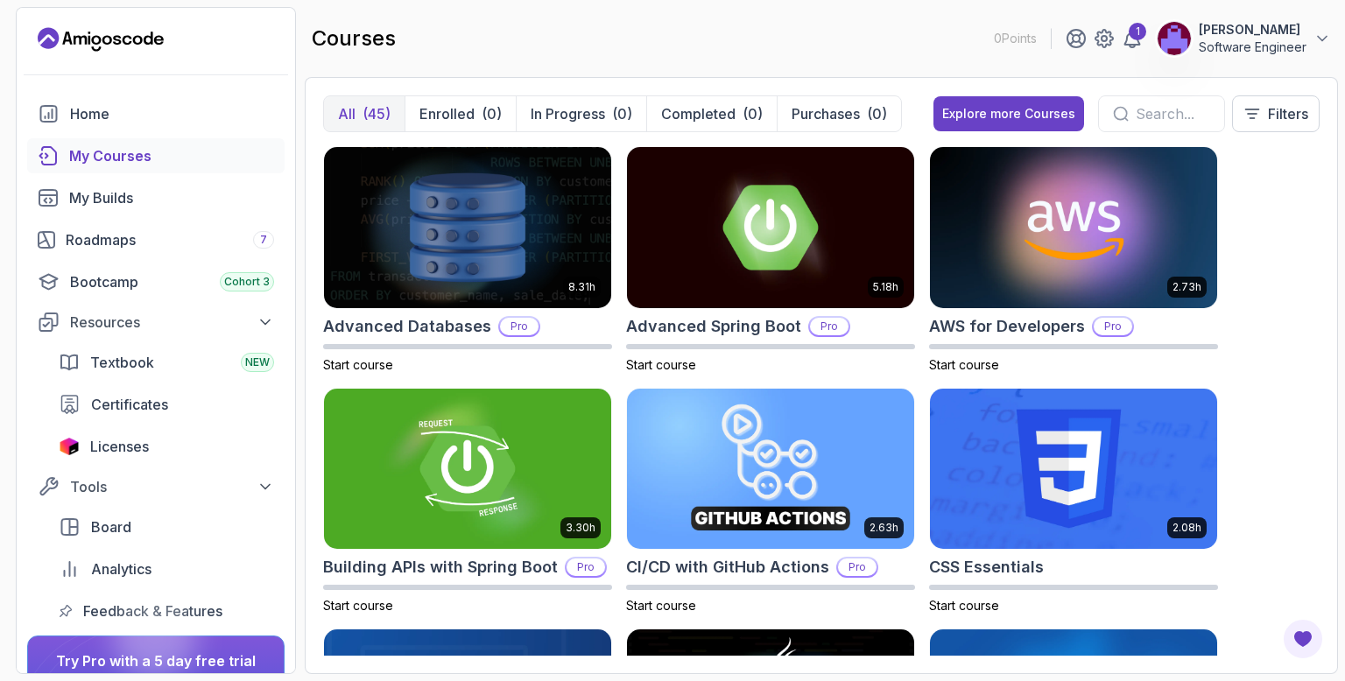
click at [1135, 118] on input "text" at bounding box center [1172, 113] width 74 height 21
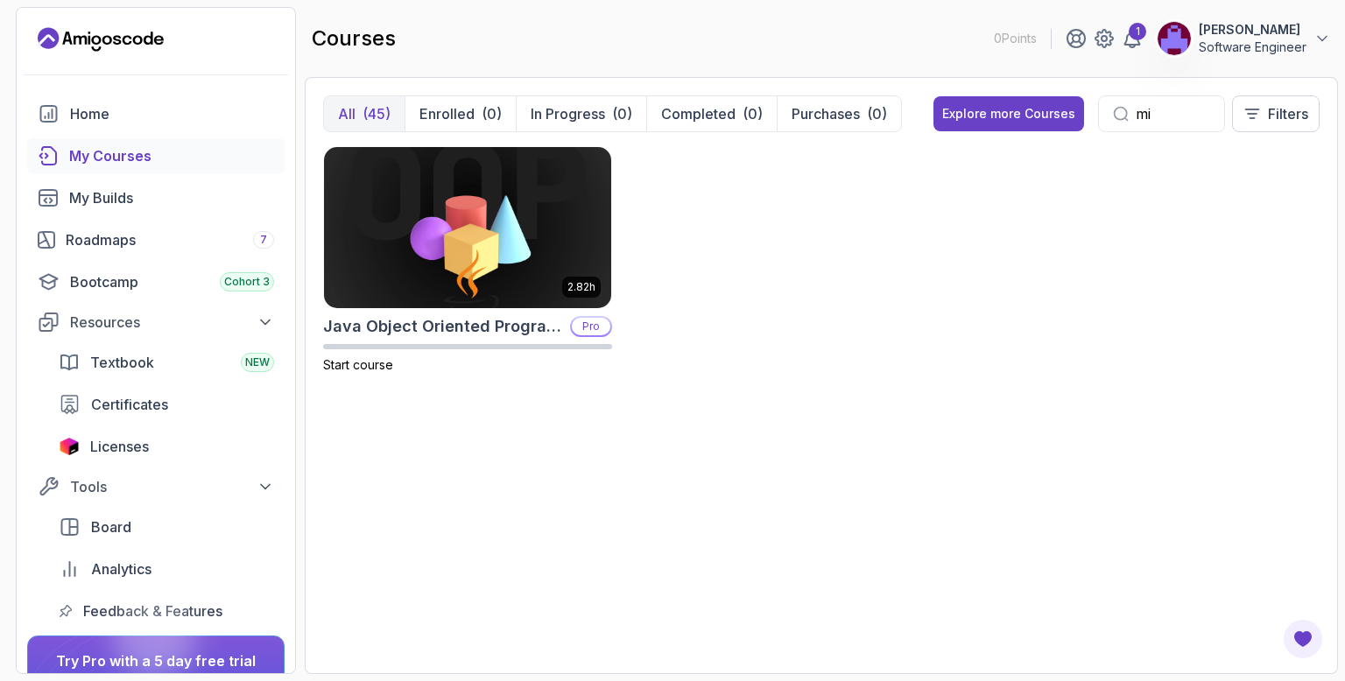
type input "m"
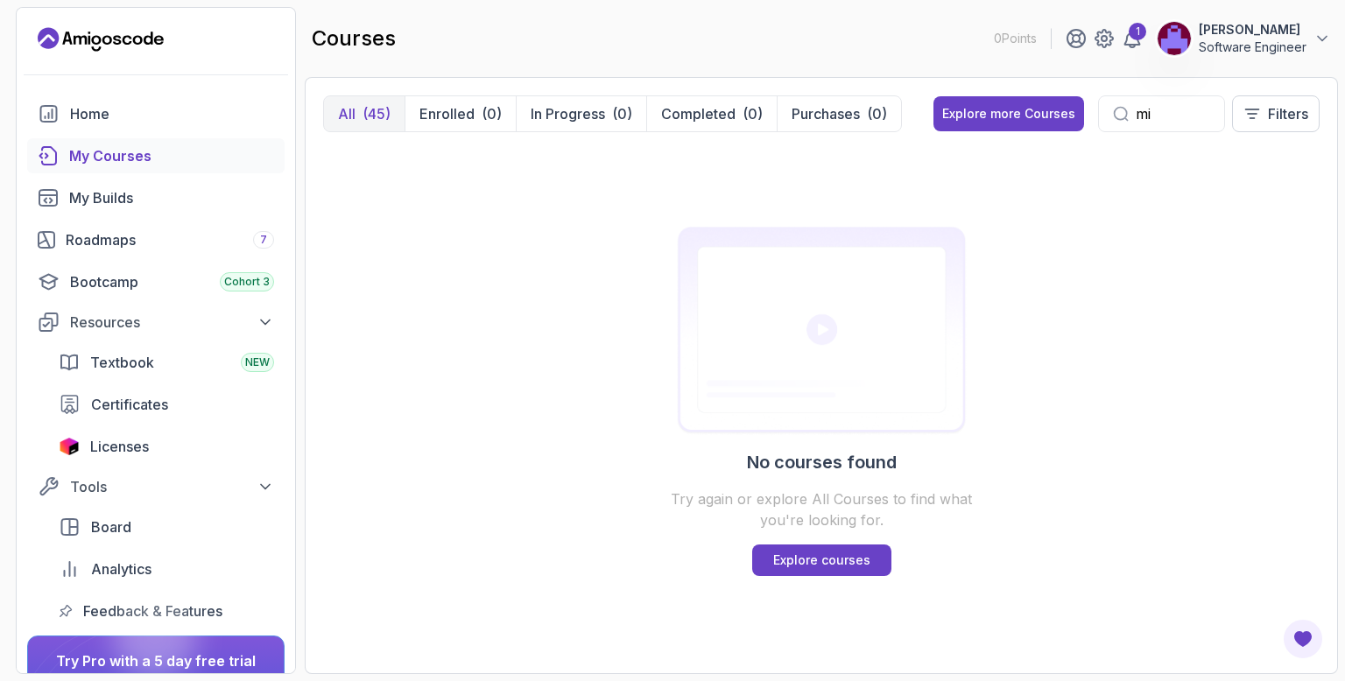
type input "m"
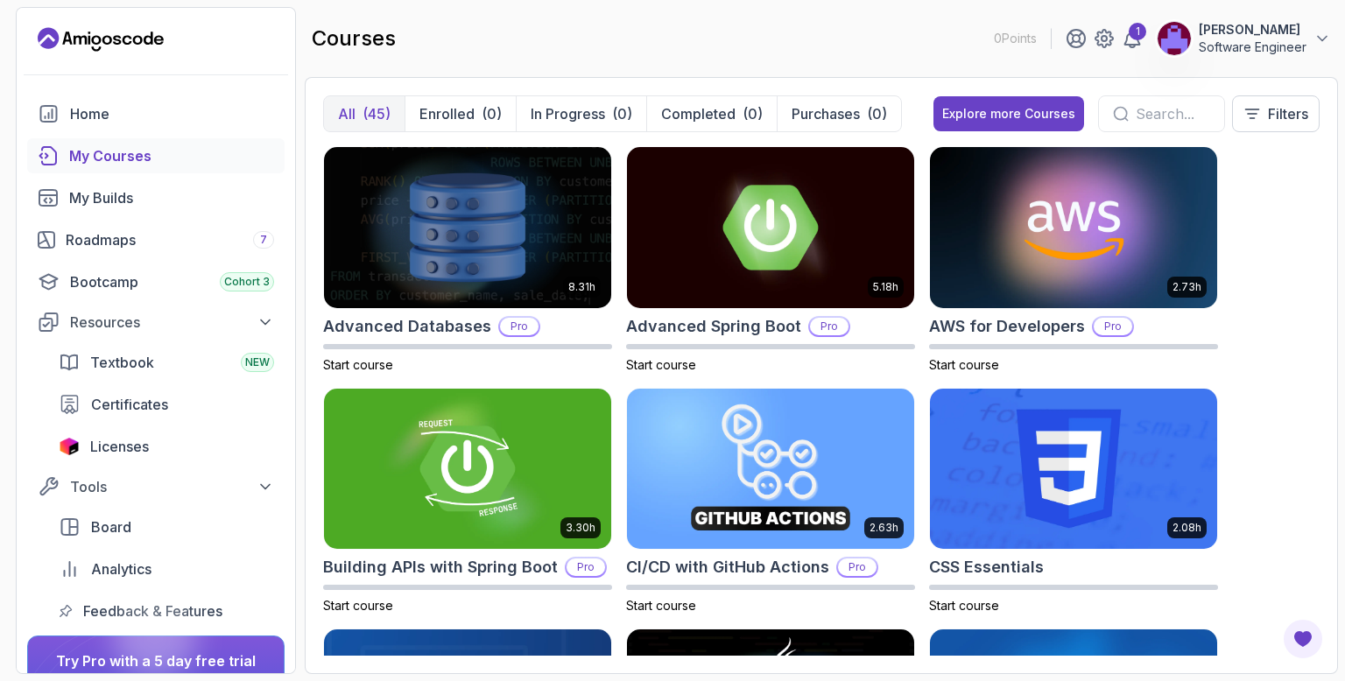
click at [1311, 38] on button "Agustin Software Engineer" at bounding box center [1243, 38] width 174 height 35
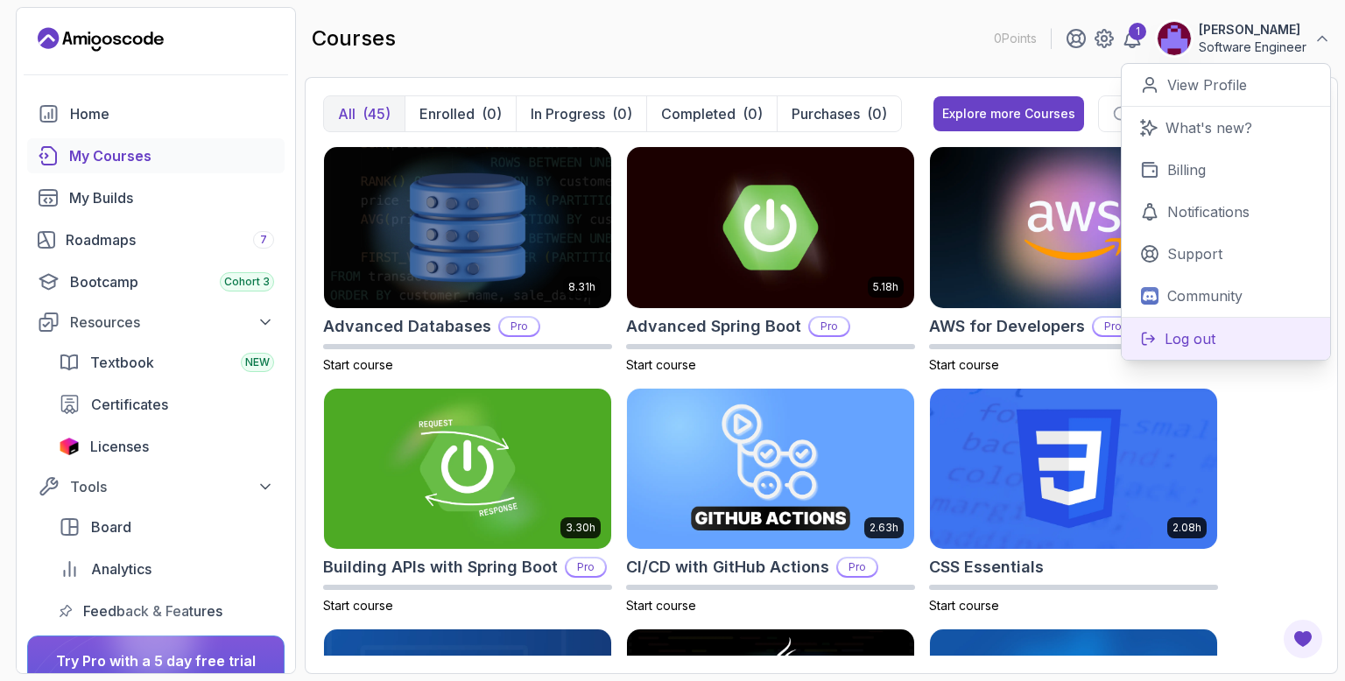
click at [1186, 332] on p "Log out" at bounding box center [1189, 338] width 51 height 21
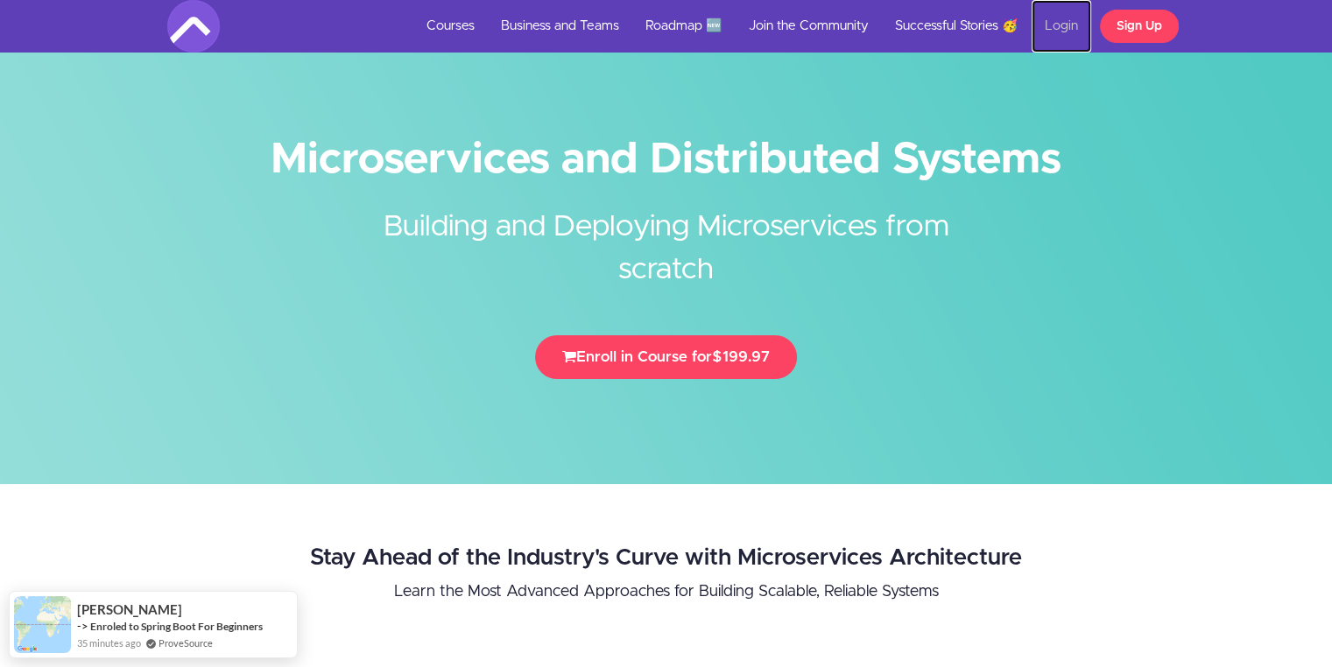
click at [1070, 42] on link "Login" at bounding box center [1061, 26] width 60 height 53
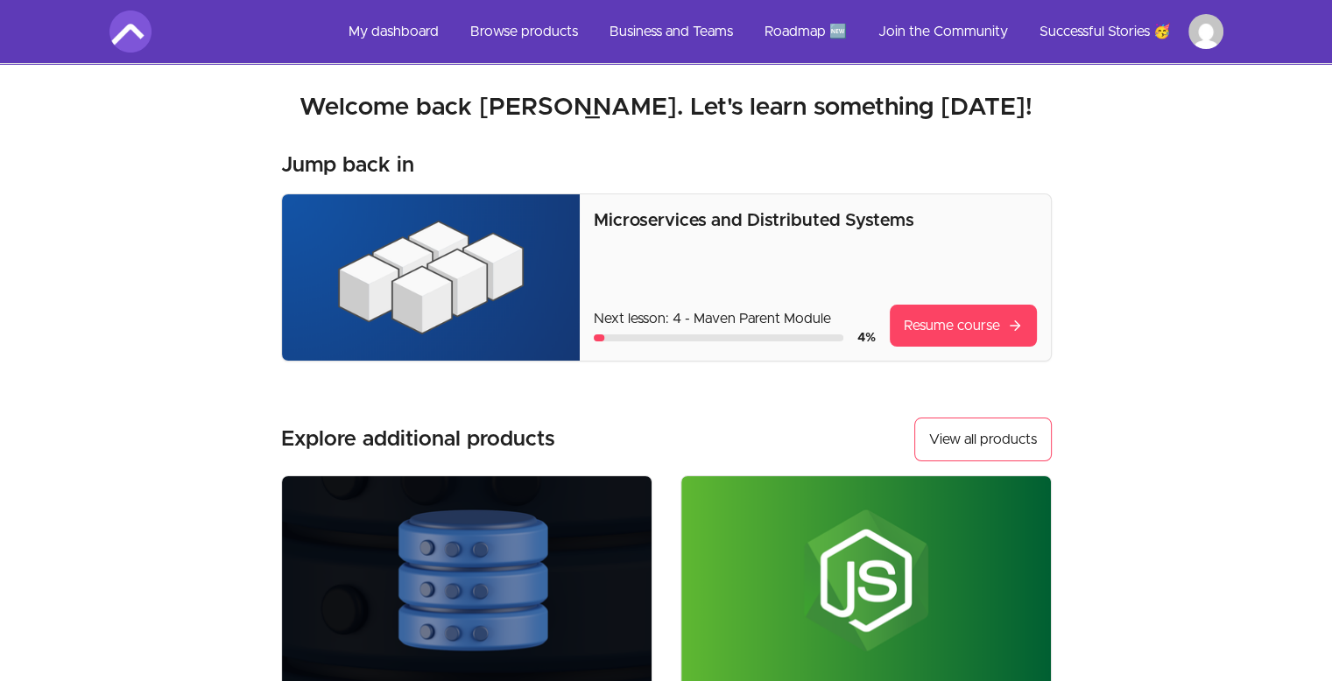
click at [459, 256] on img at bounding box center [431, 277] width 299 height 166
click at [540, 25] on link "Browse products" at bounding box center [524, 32] width 136 height 42
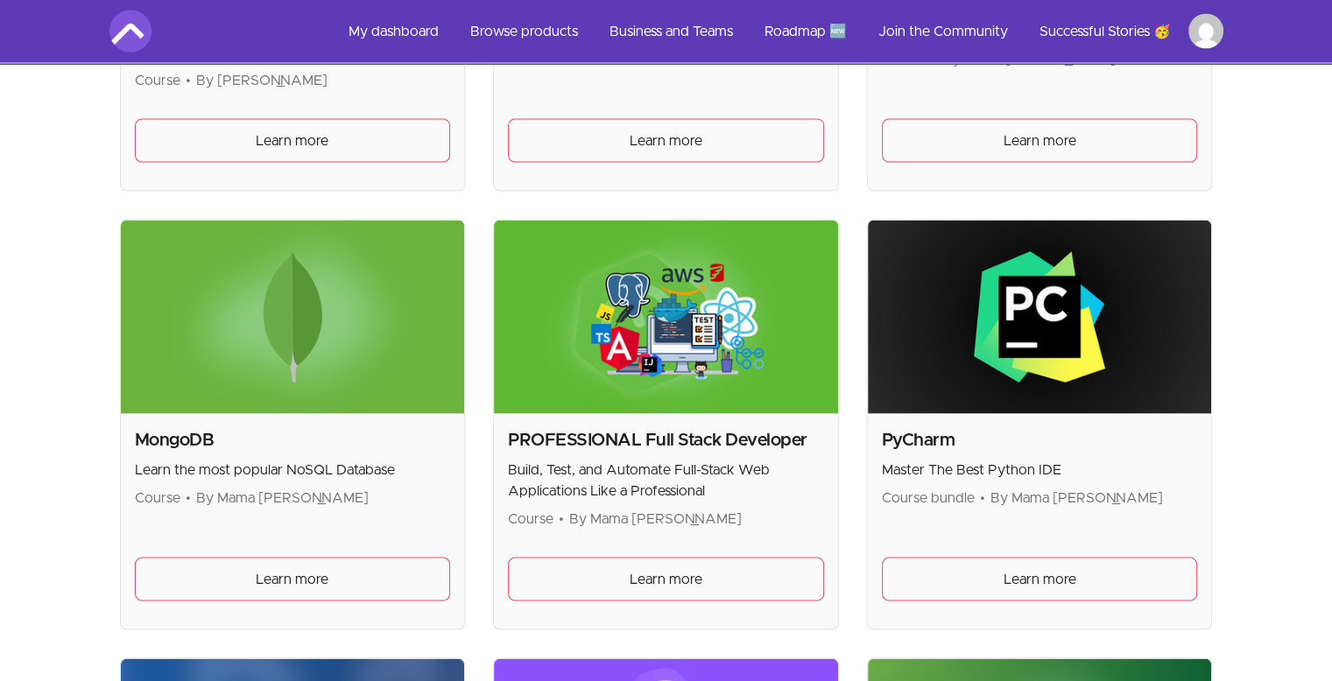
scroll to position [3365, 0]
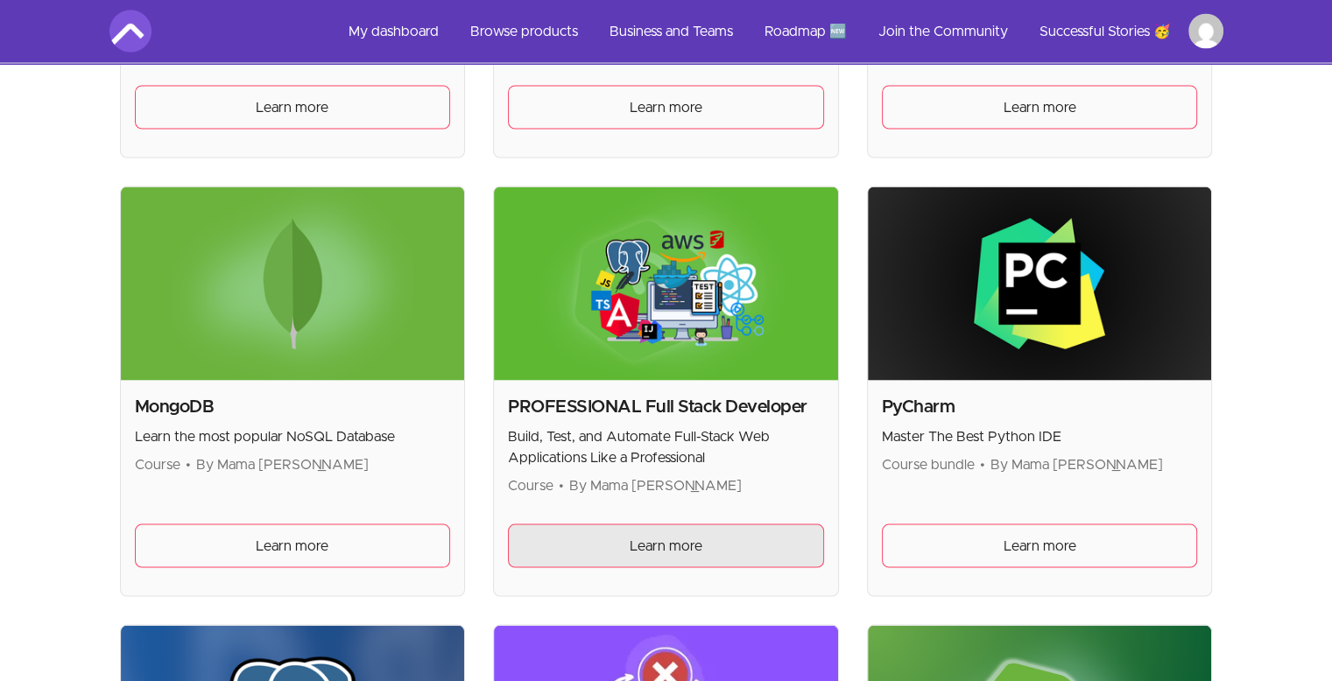
click at [718, 542] on link "Learn more" at bounding box center [666, 546] width 316 height 44
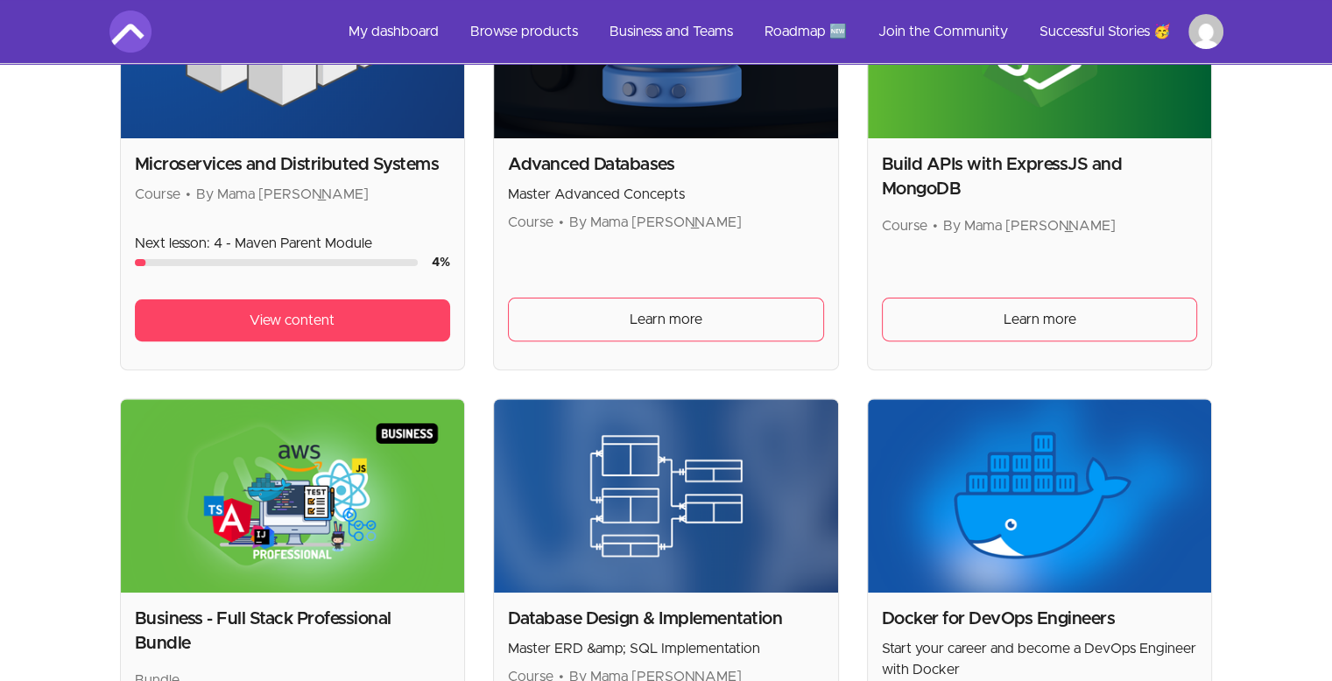
scroll to position [424, 0]
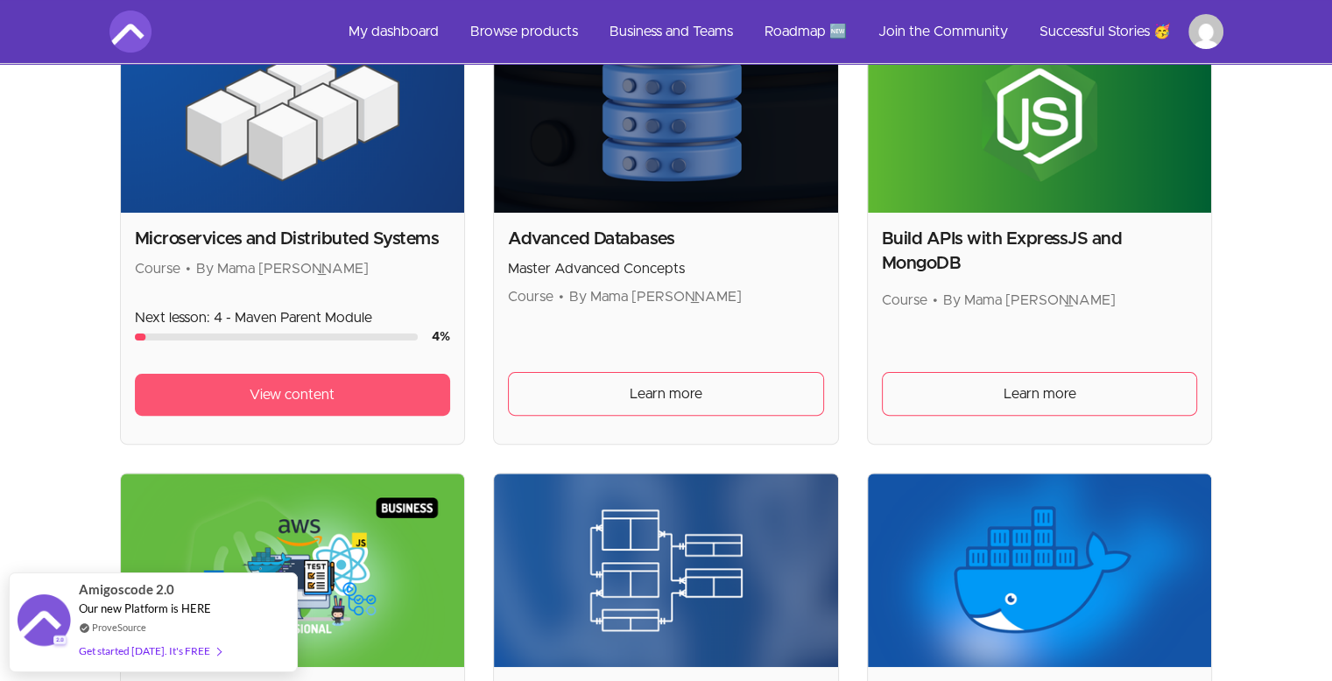
click at [289, 389] on span "View content" at bounding box center [291, 394] width 85 height 21
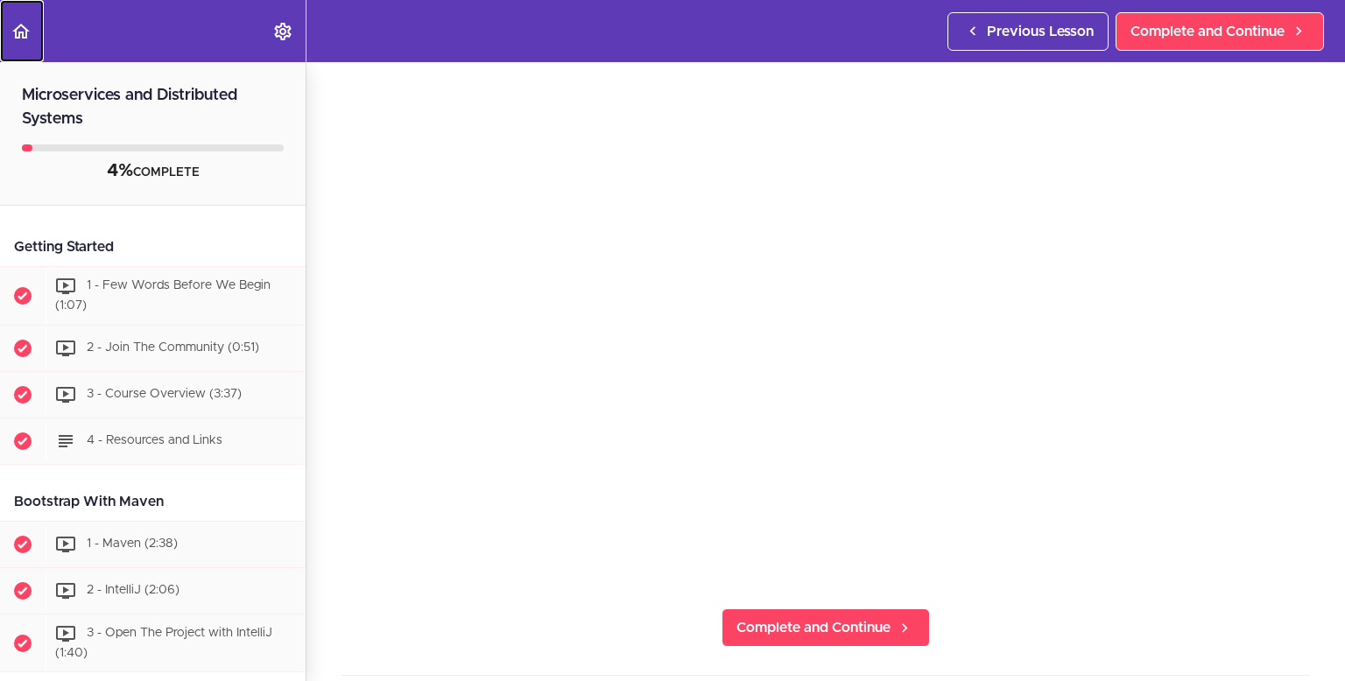
click at [20, 32] on icon "Back to course curriculum" at bounding box center [21, 31] width 21 height 21
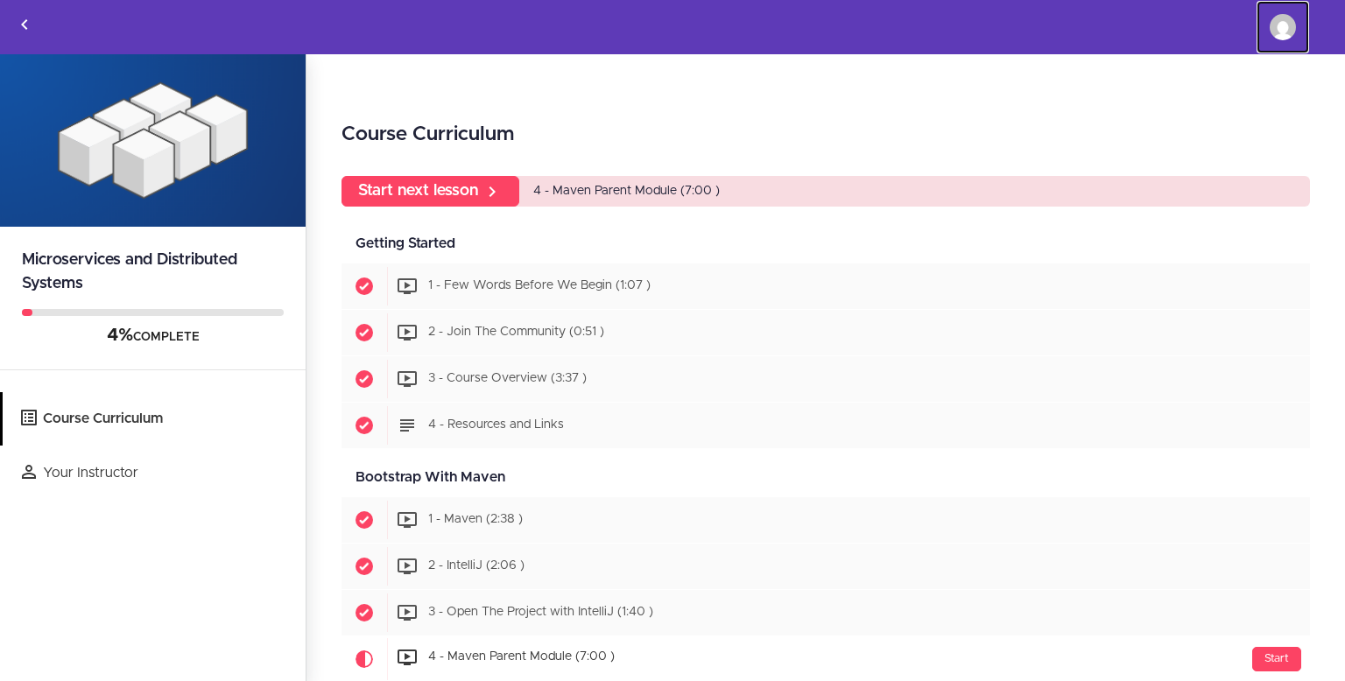
click at [1274, 36] on img at bounding box center [1282, 27] width 26 height 26
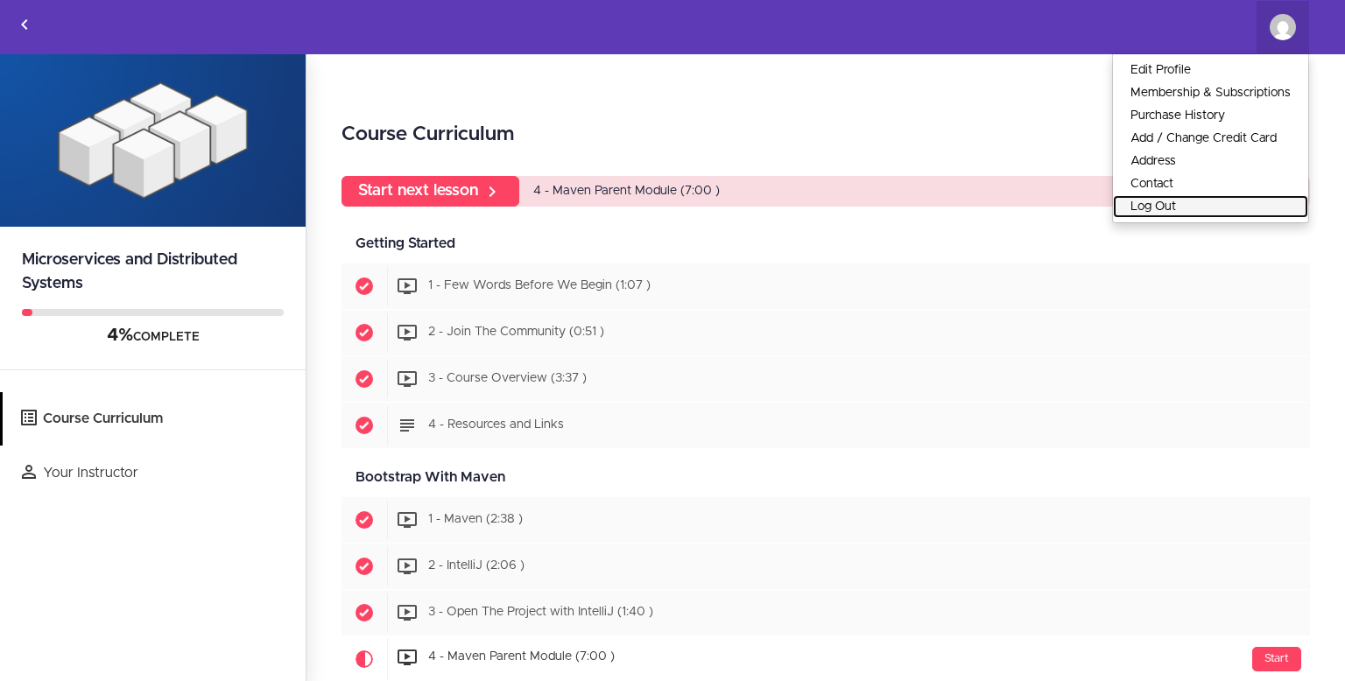
click at [1142, 213] on link "Log Out" at bounding box center [1210, 206] width 195 height 23
